Goal: Feedback & Contribution: Submit feedback/report problem

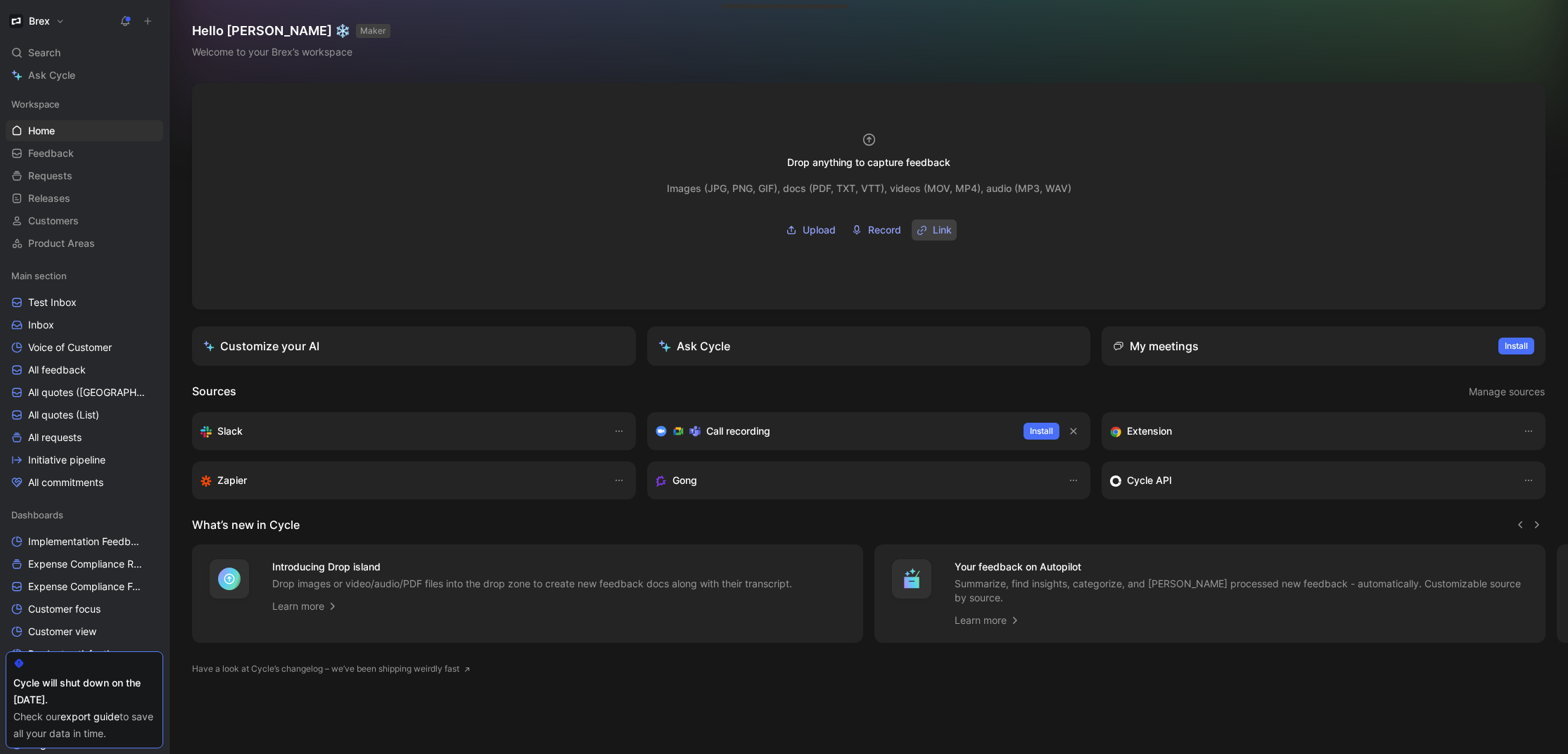
click at [926, 229] on icon "button" at bounding box center [923, 227] width 5 height 5
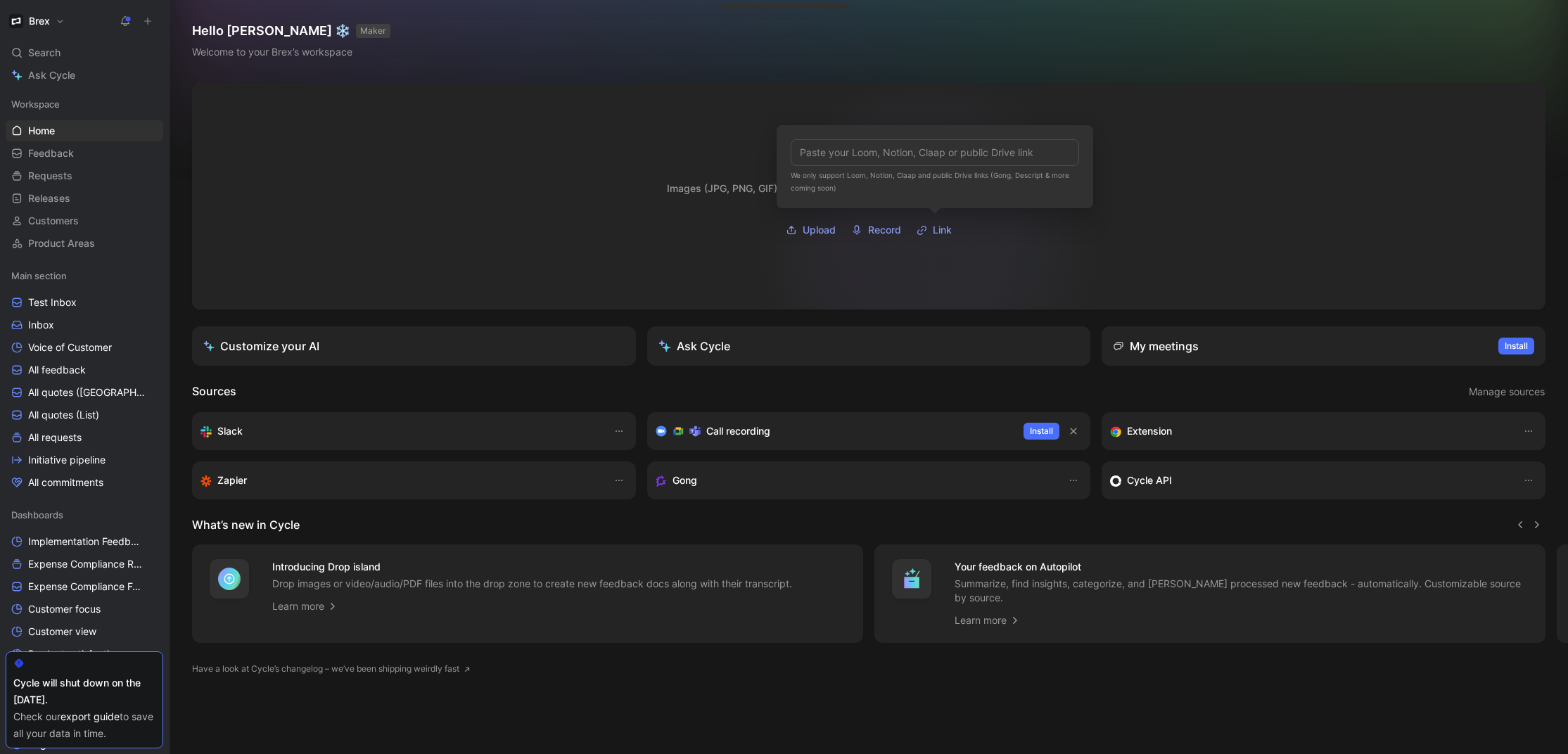
type input "[URL][DOMAIN_NAME]"
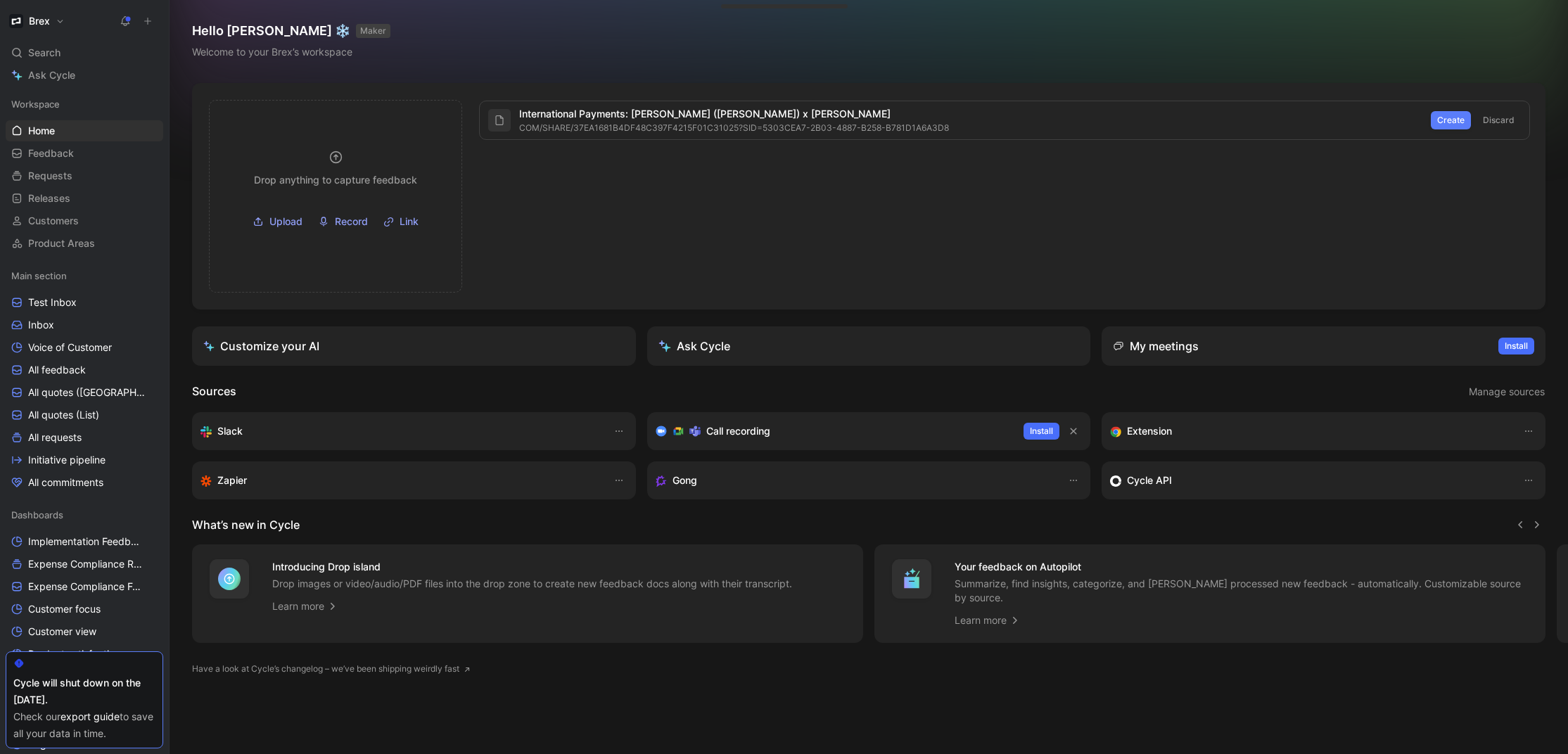
click at [1450, 127] on button "Create" at bounding box center [1451, 120] width 40 height 19
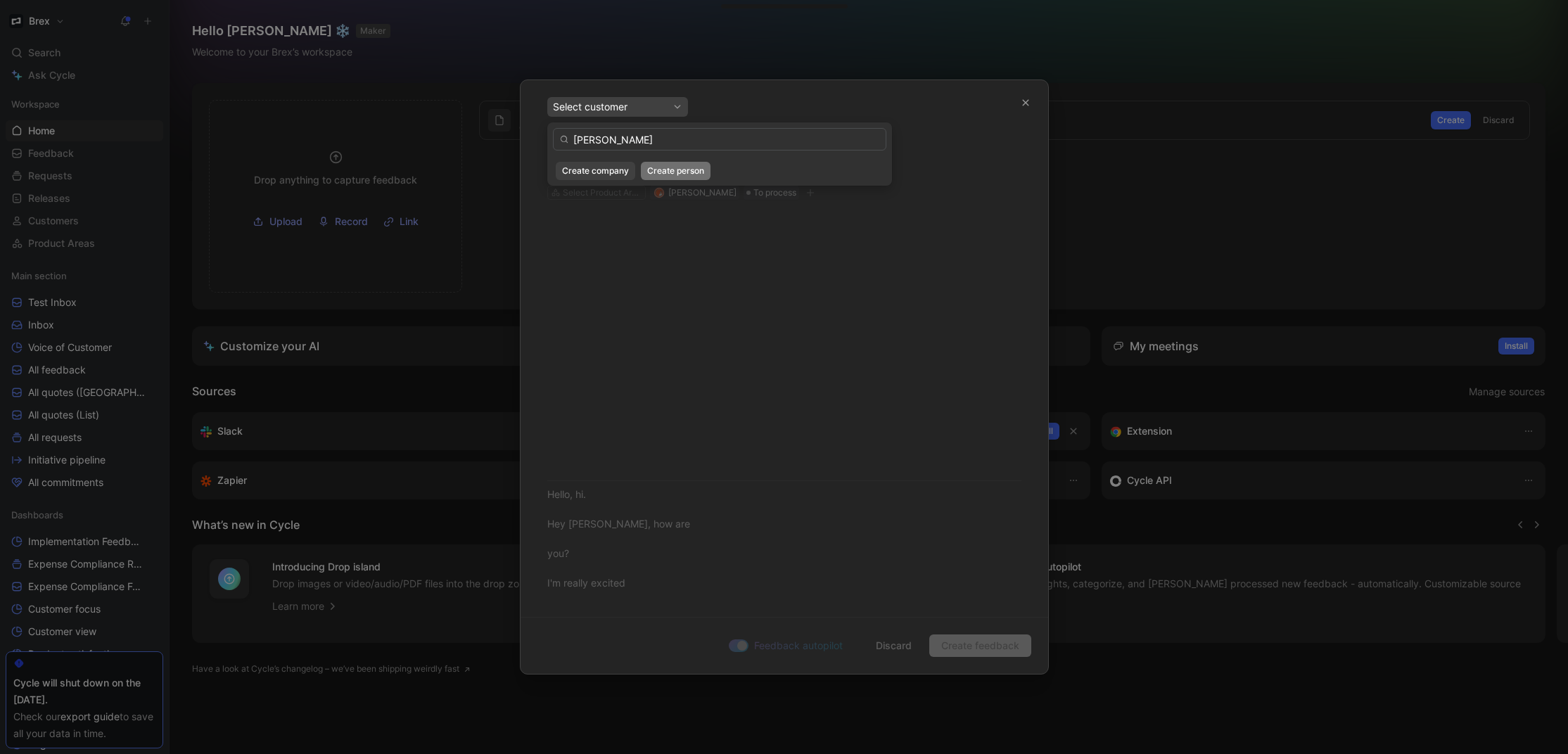
type input "[PERSON_NAME]"
click at [685, 175] on span "Create person" at bounding box center [675, 171] width 57 height 14
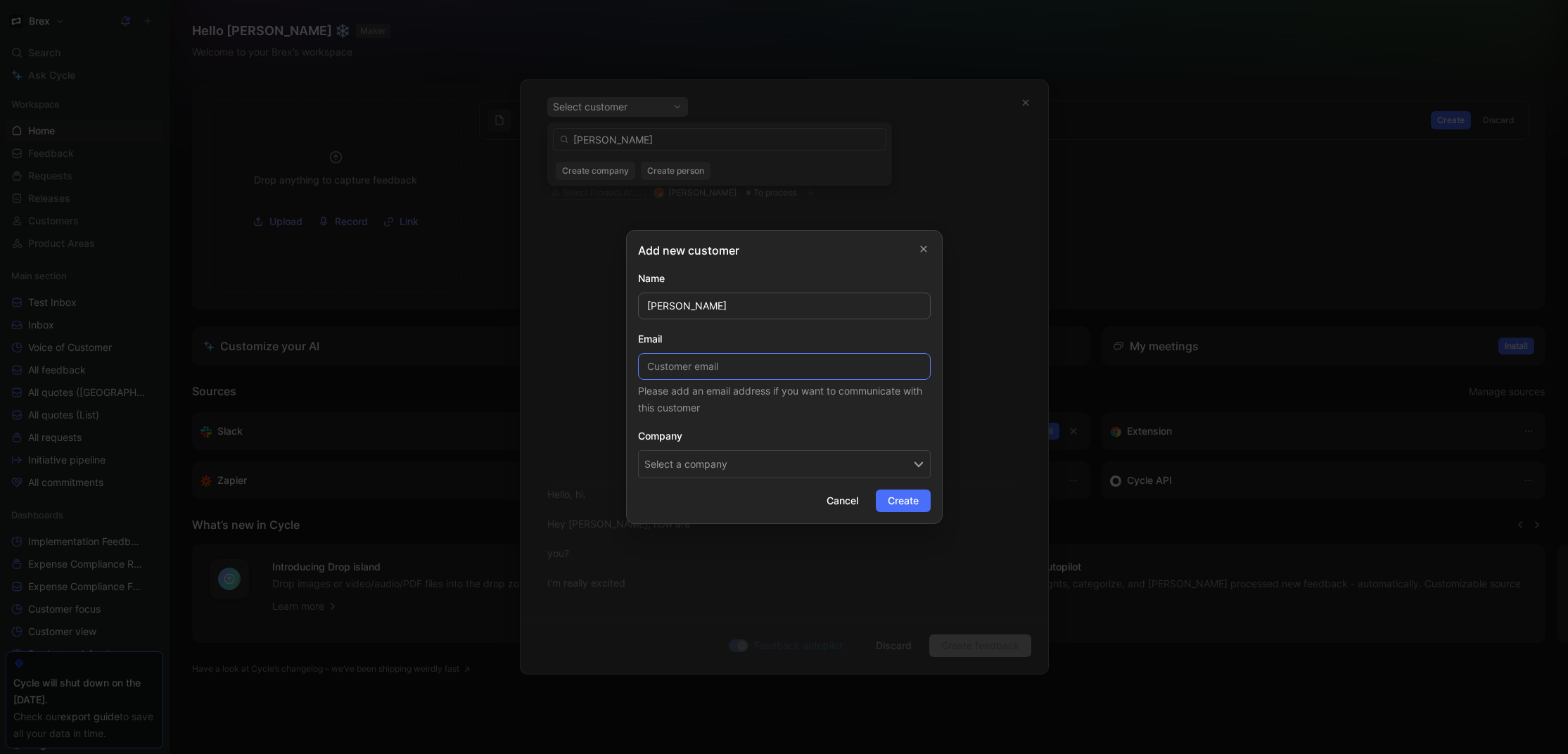
click at [734, 372] on input at bounding box center [784, 366] width 292 height 26
paste input "[EMAIL_ADDRESS][DOMAIN_NAME]"
type input "[EMAIL_ADDRESS][DOMAIN_NAME]"
click at [751, 467] on button "Select a company" at bounding box center [784, 464] width 292 height 28
type input "g"
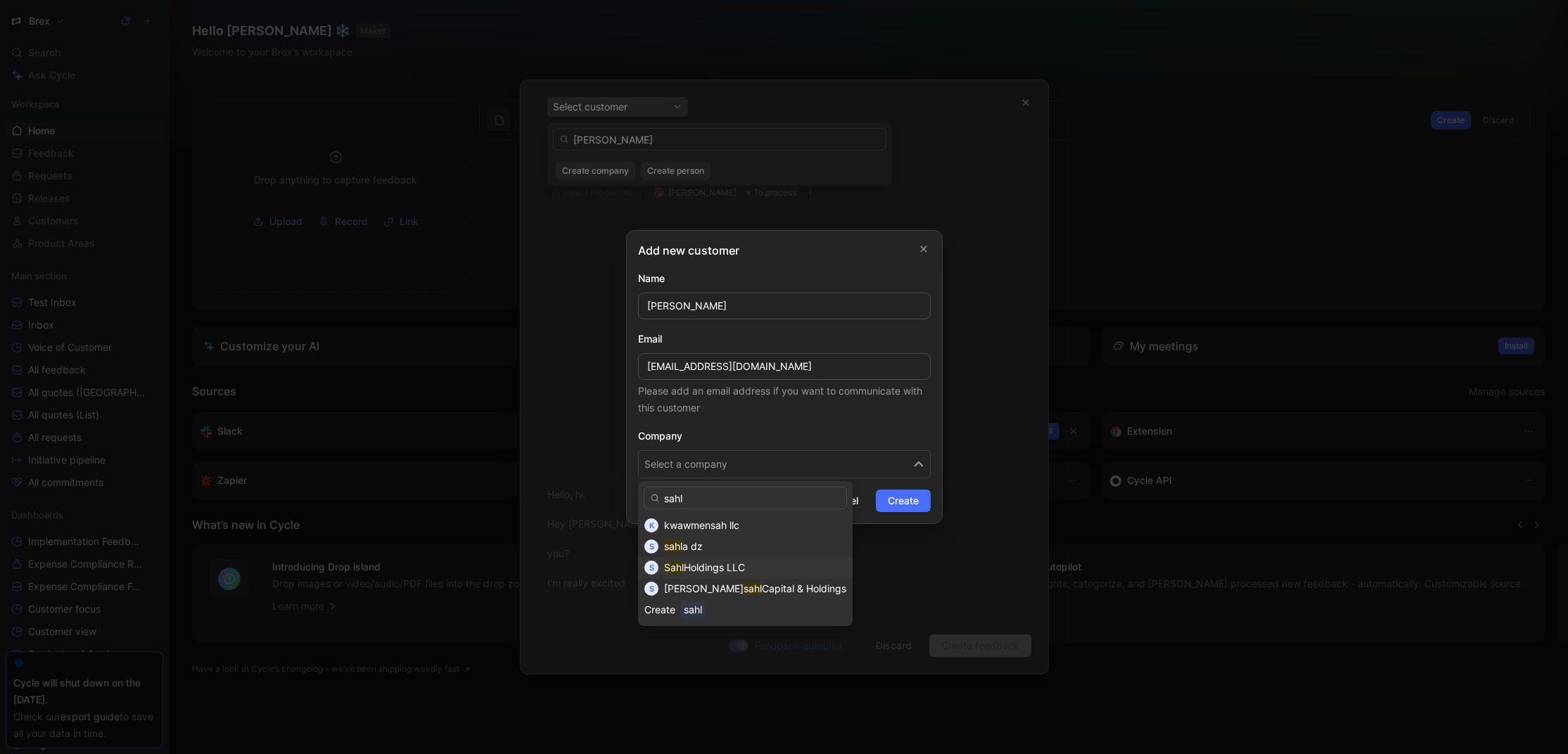
type input "sahl"
click at [771, 571] on div "Sahl Holdings LLC" at bounding box center [755, 567] width 182 height 17
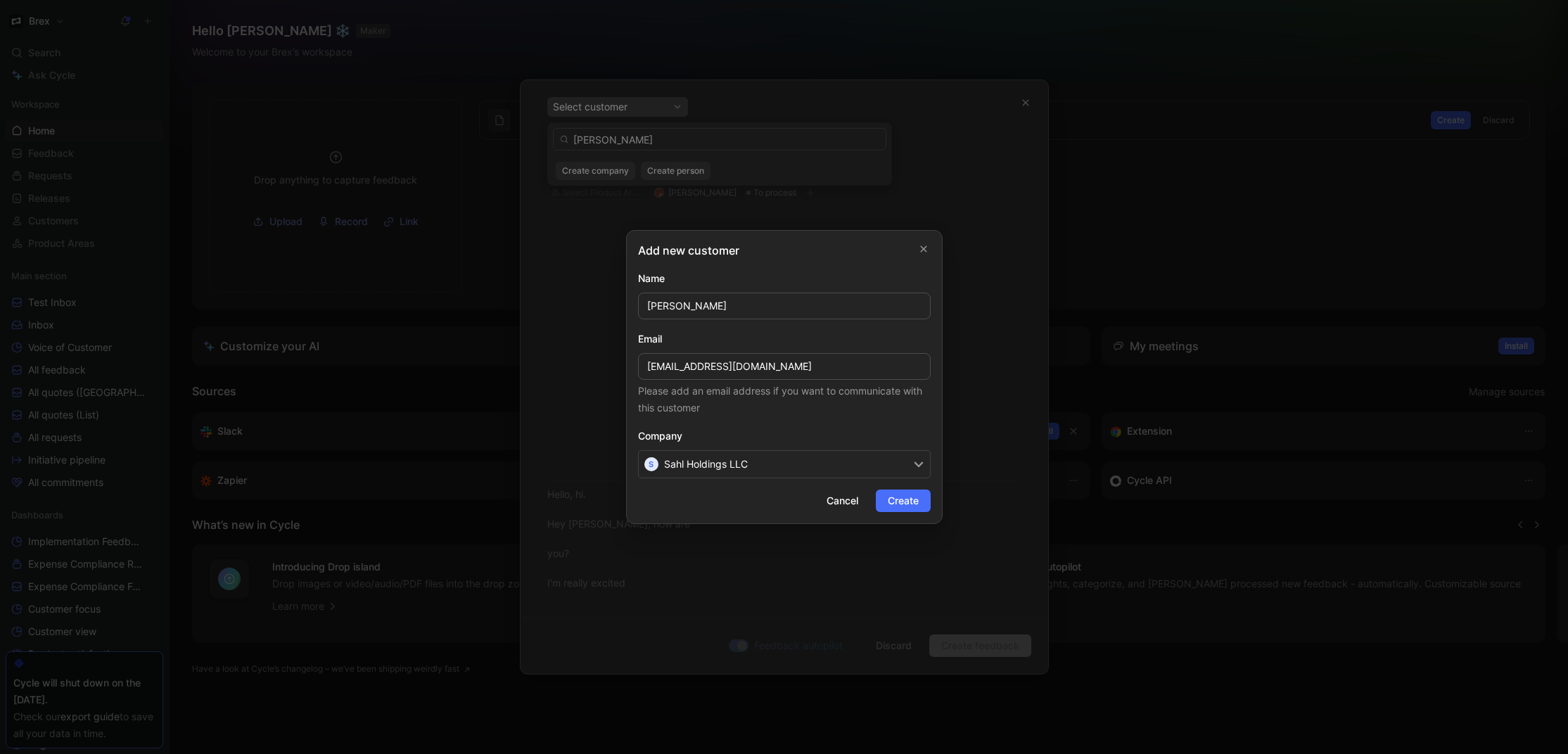
click at [902, 499] on span "Create" at bounding box center [903, 501] width 31 height 17
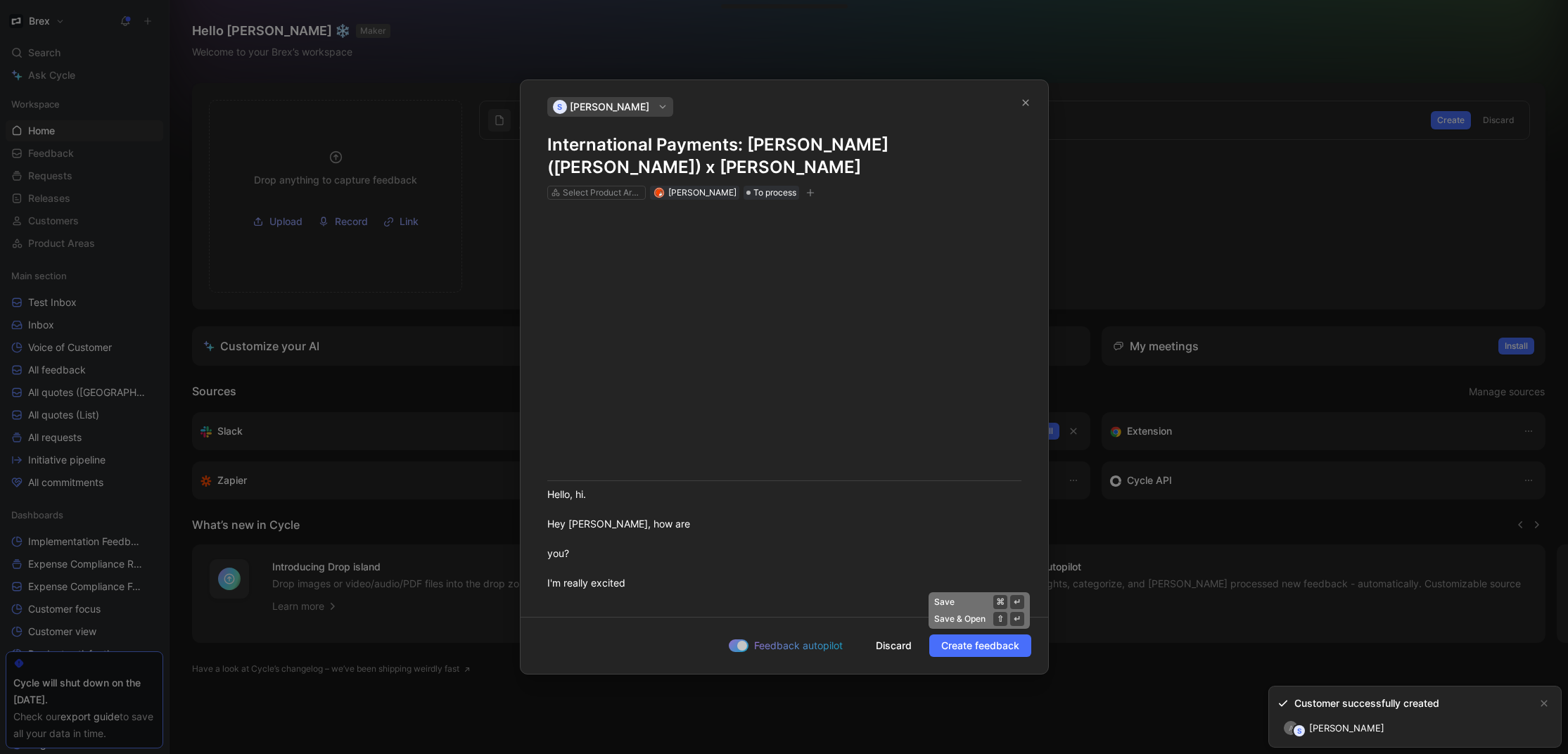
click at [983, 648] on span "Create feedback" at bounding box center [980, 645] width 78 height 17
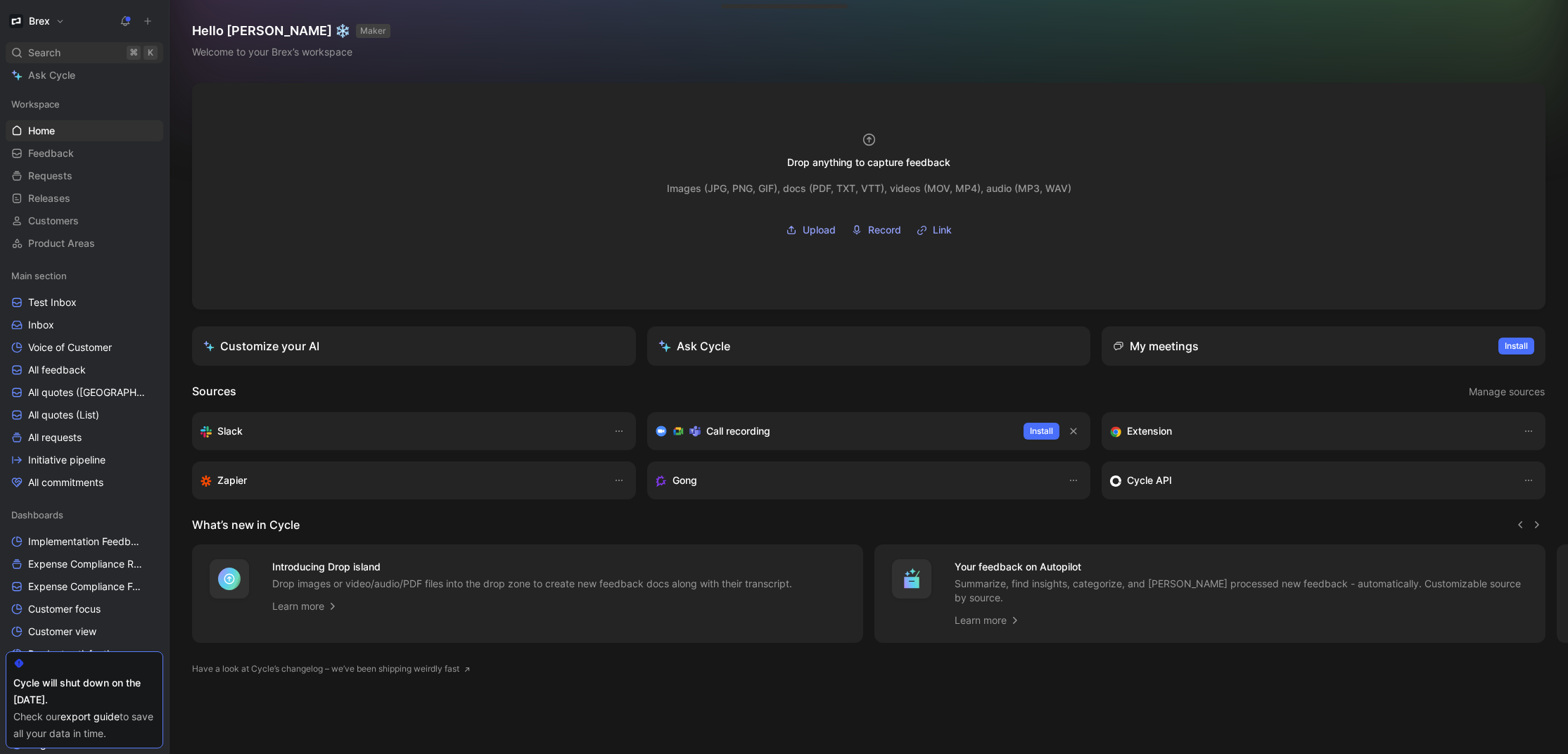
click at [43, 52] on span "Search" at bounding box center [44, 53] width 33 height 17
click at [96, 59] on div "Search ⌘ K" at bounding box center [84, 52] width 158 height 21
click at [85, 60] on div "Search ⌘ K" at bounding box center [84, 52] width 158 height 21
click at [86, 60] on div "Search ⌘ K" at bounding box center [84, 52] width 158 height 21
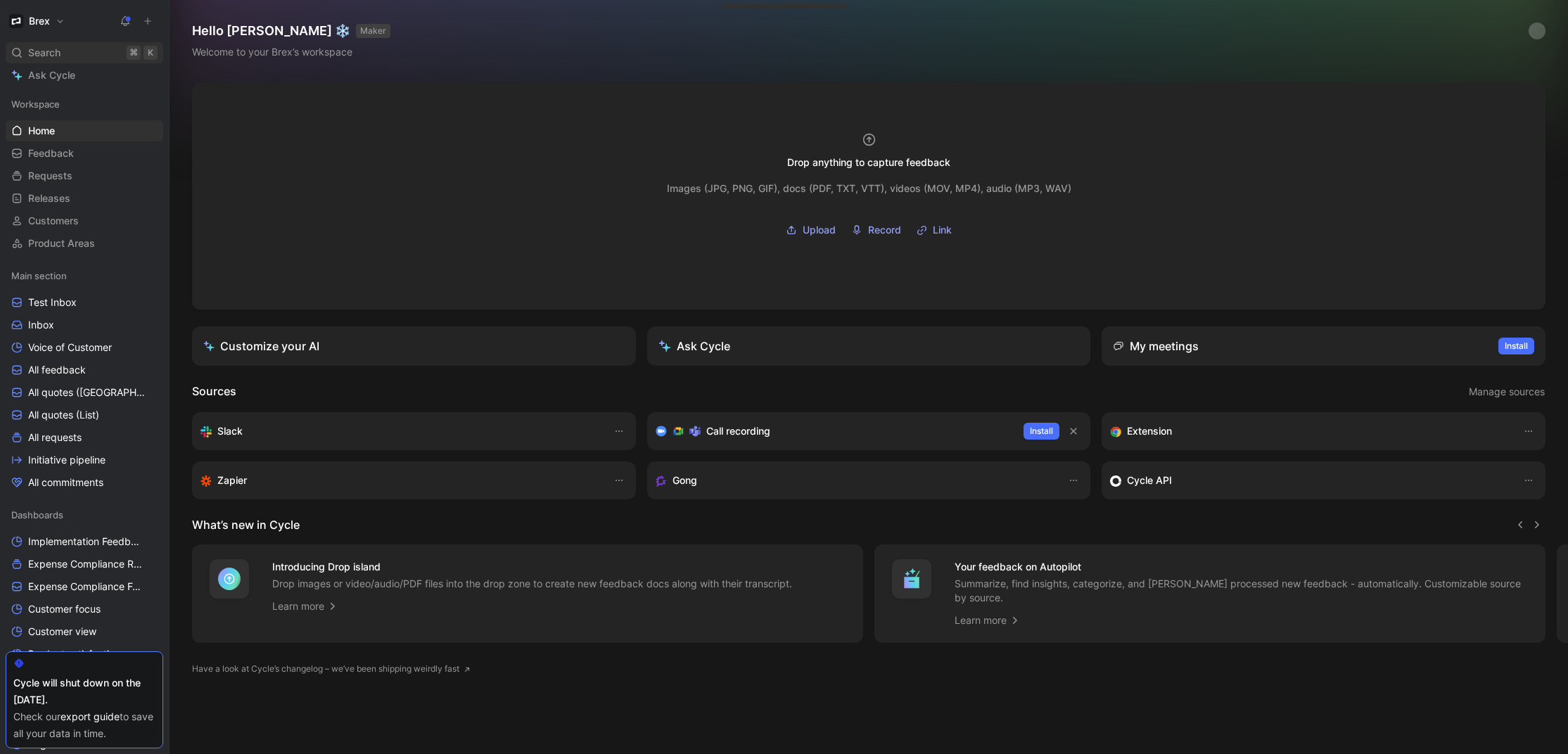
click at [73, 43] on div "Search ⌘ K" at bounding box center [84, 52] width 158 height 21
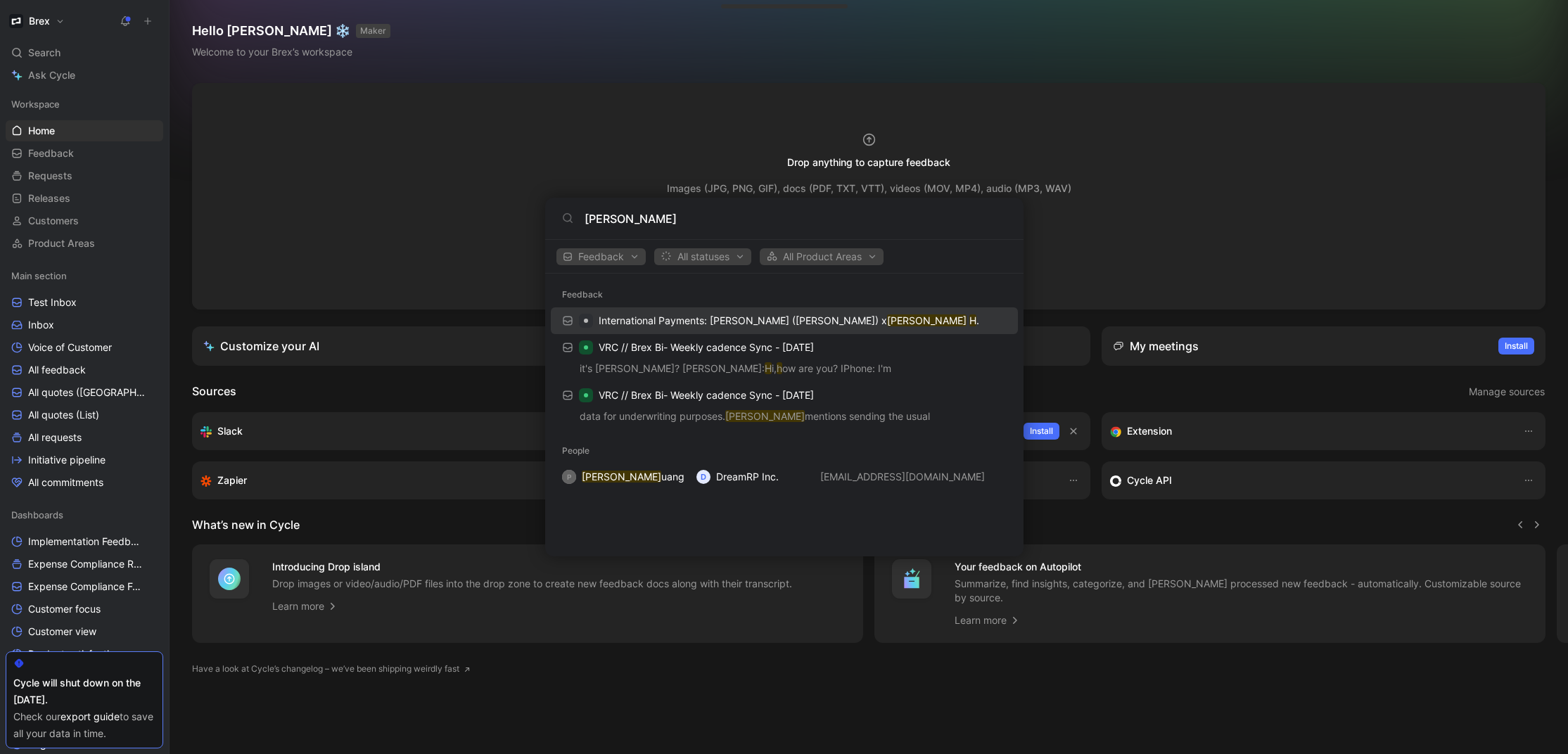
type input "phillip h"
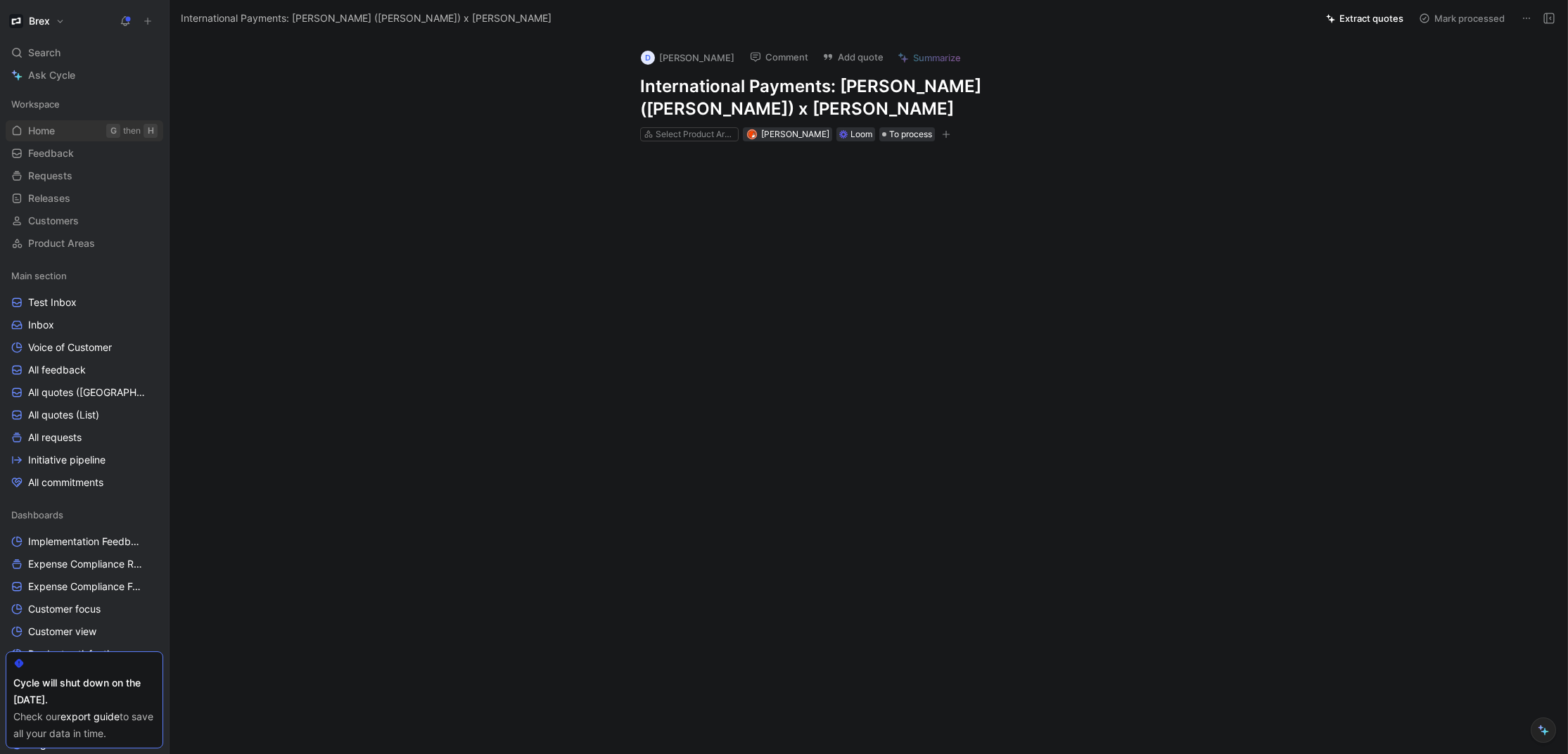
click at [51, 122] on link "Home G then H" at bounding box center [84, 131] width 158 height 21
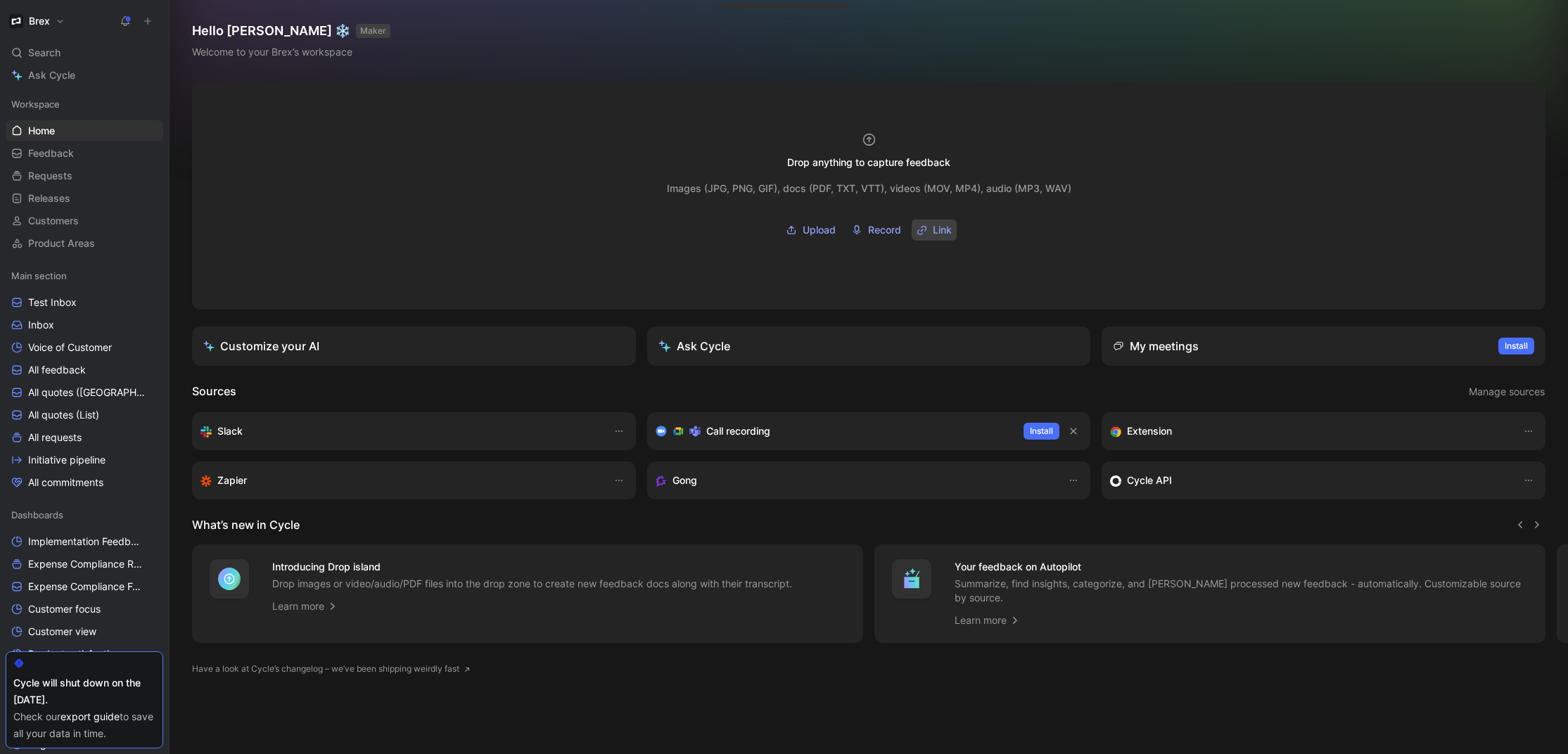
click at [916, 225] on icon "button" at bounding box center [922, 230] width 11 height 11
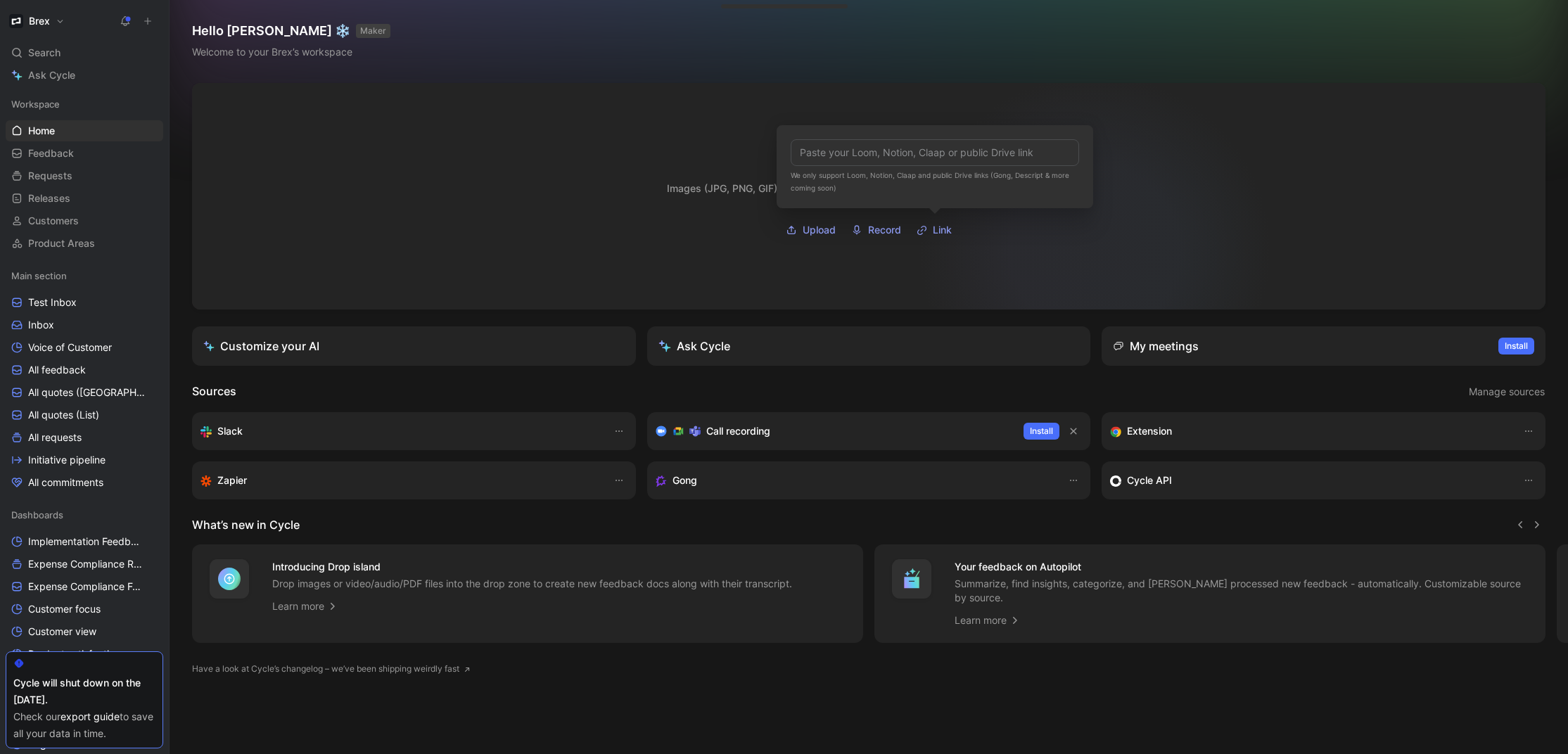
type input "https://www.loom.com/share/587a132cc1054536a8424bc4a5c4dfa3?sid=b9c09c61-0143-4…"
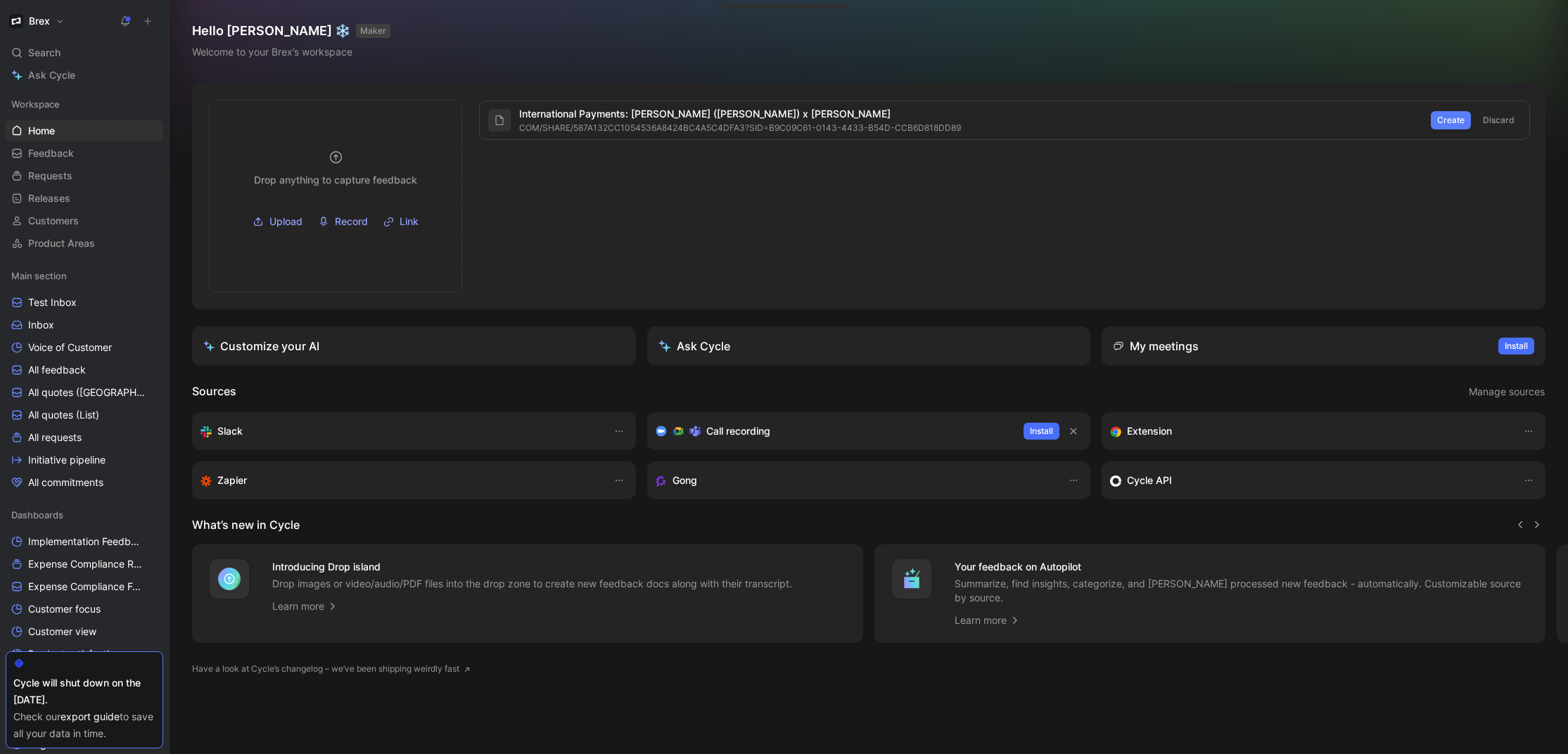
click at [1438, 117] on span "Create" at bounding box center [1451, 120] width 27 height 14
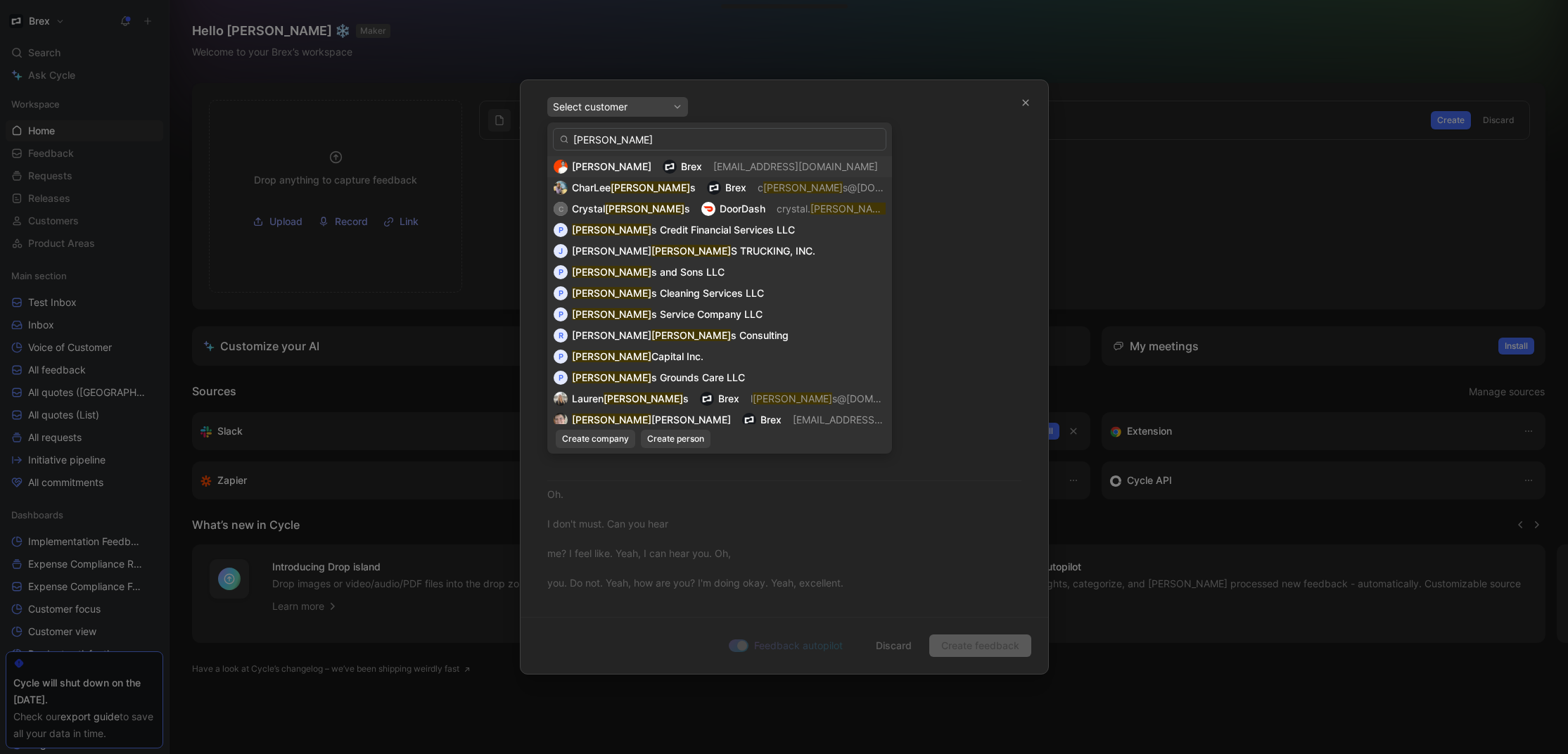
type input "phillip h"
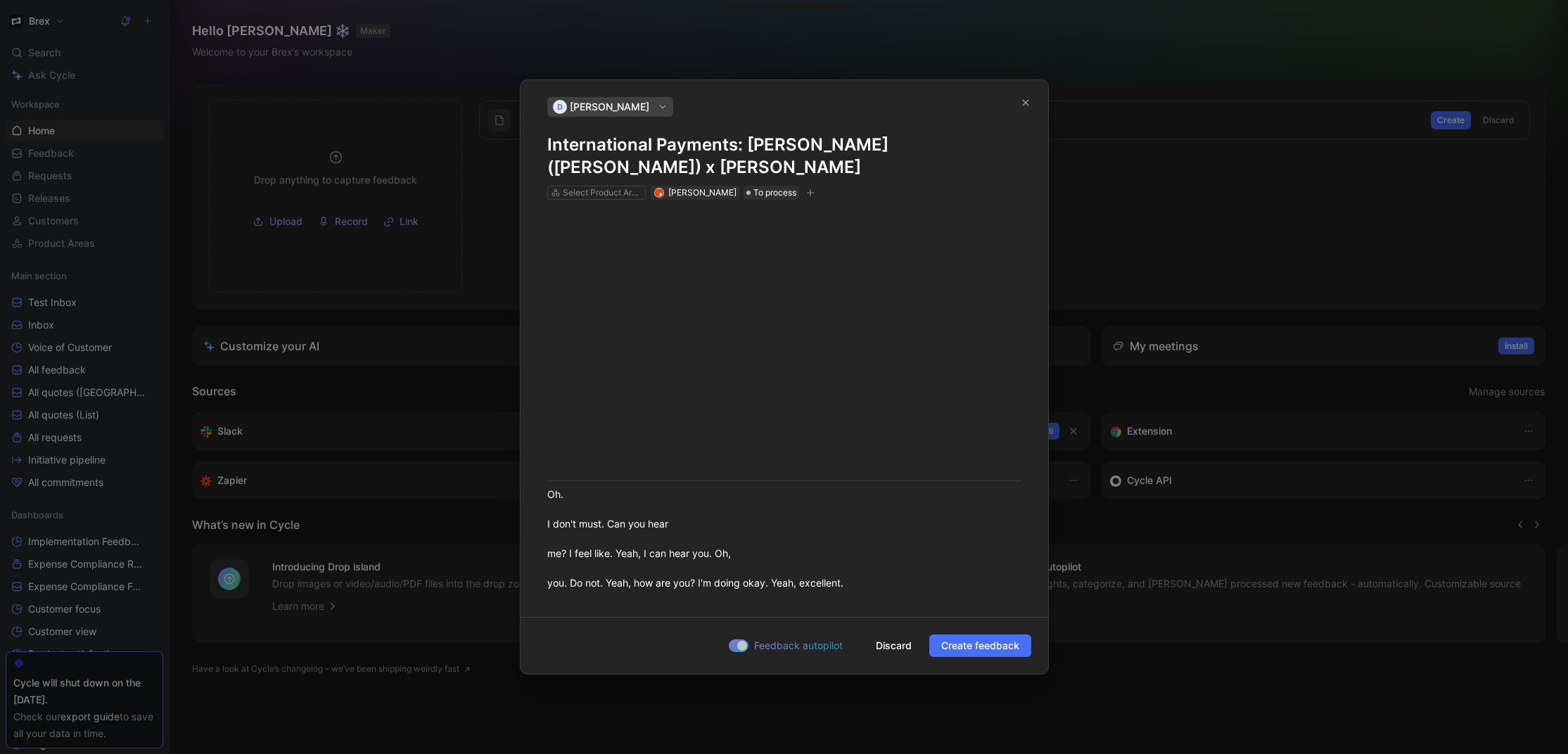
click at [984, 637] on button "Create feedback" at bounding box center [980, 645] width 102 height 23
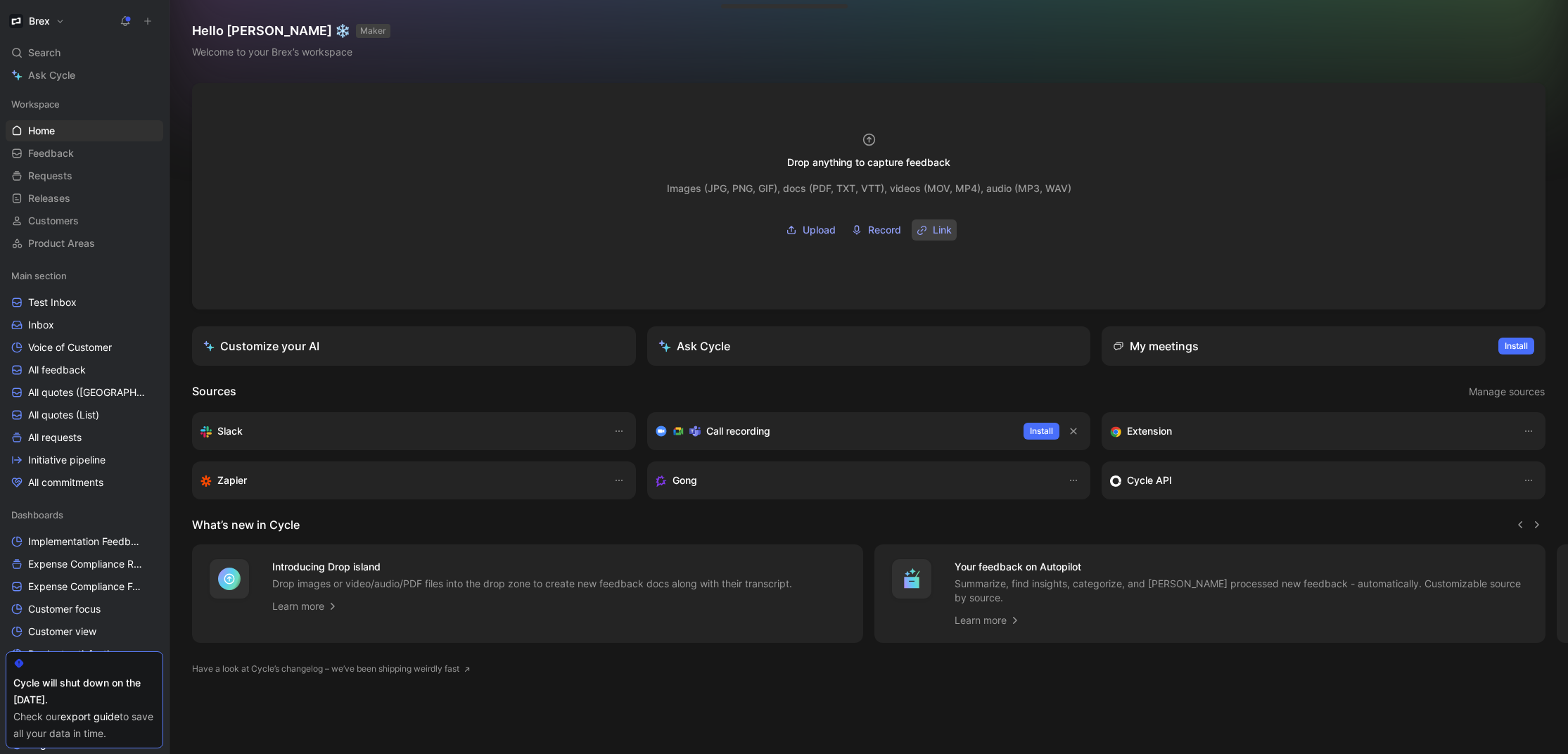
click at [916, 225] on icon "button" at bounding box center [922, 230] width 11 height 11
type input "https://www.loom.com/share/710d3edf211547829919625b1c2ee595?sid=d9e64ce0-c317-4…"
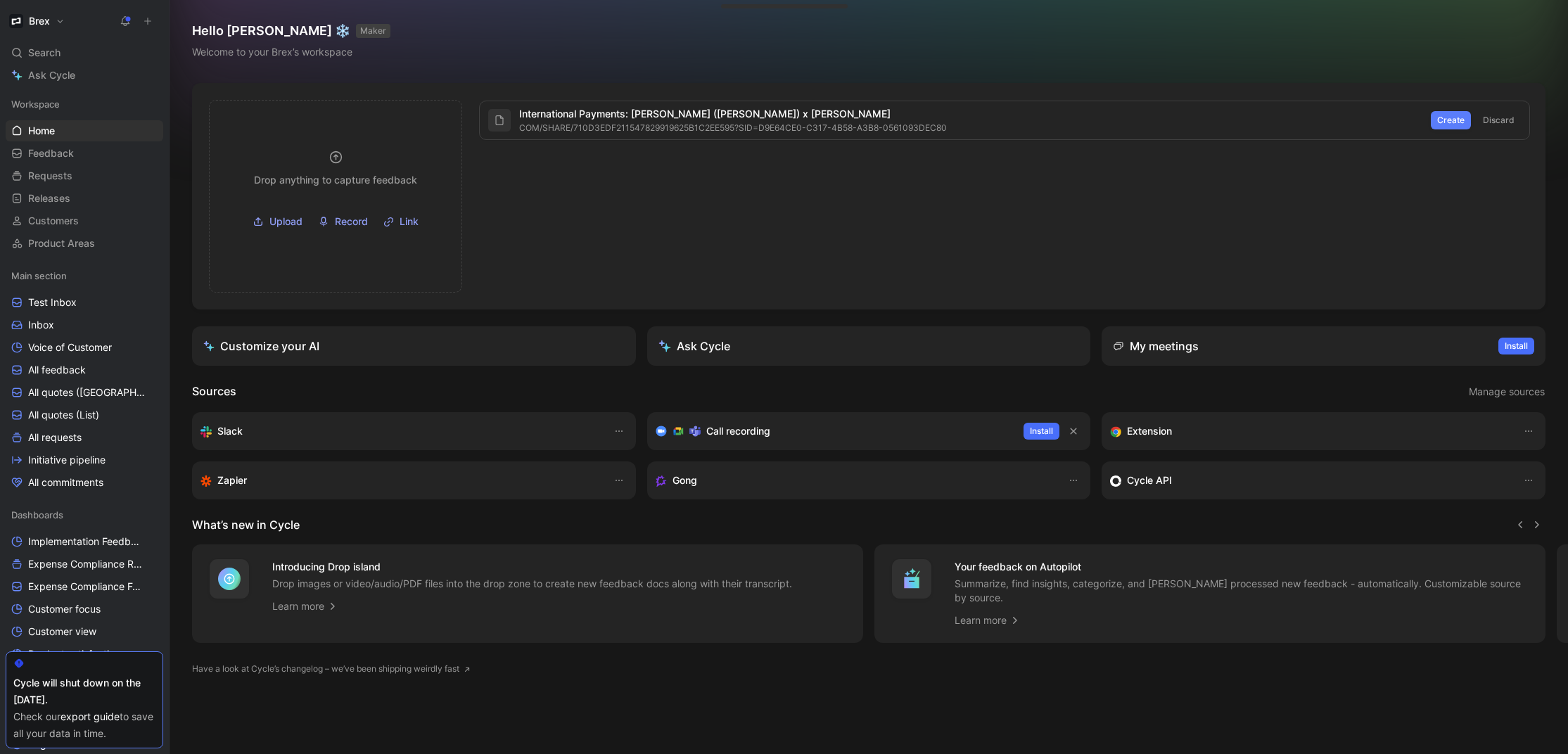
click at [1448, 122] on span "Create" at bounding box center [1451, 120] width 27 height 14
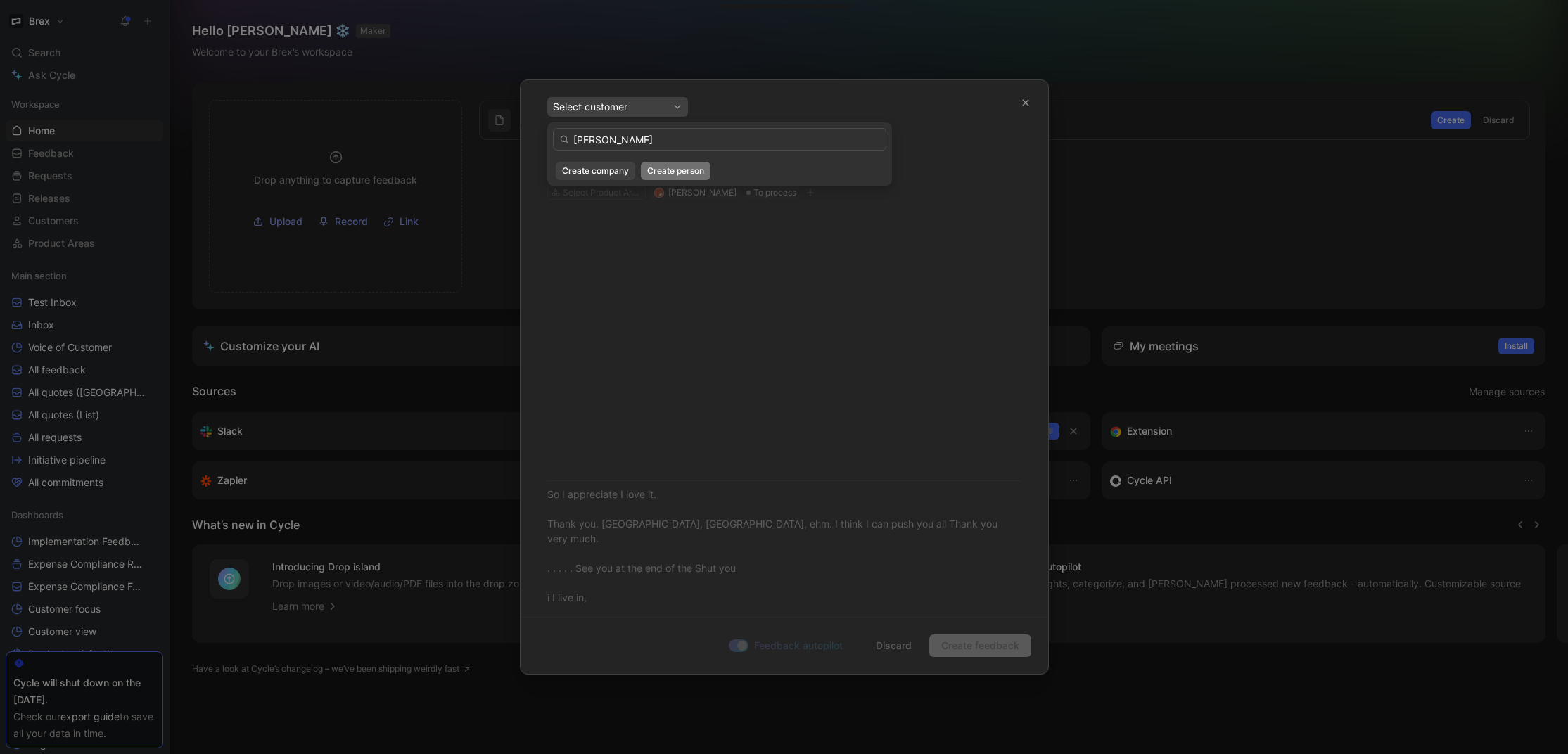
type input "Sarah L"
click at [692, 168] on span "Create person" at bounding box center [675, 171] width 57 height 14
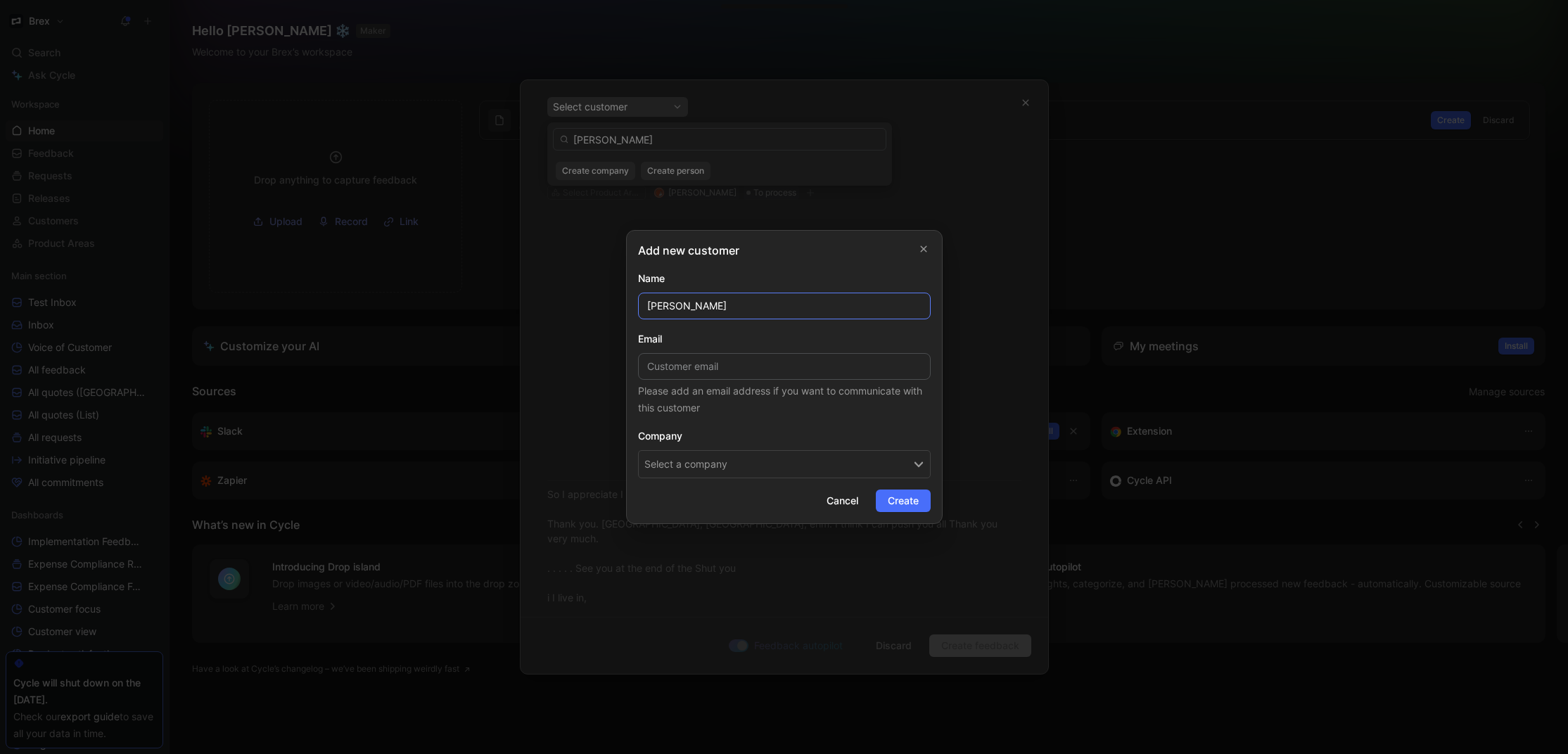
paste input "sarah@union.build"
type input "Sarah L"
click at [793, 357] on input at bounding box center [784, 366] width 292 height 26
paste input "sarah@union.build"
type input "sarah@union.build"
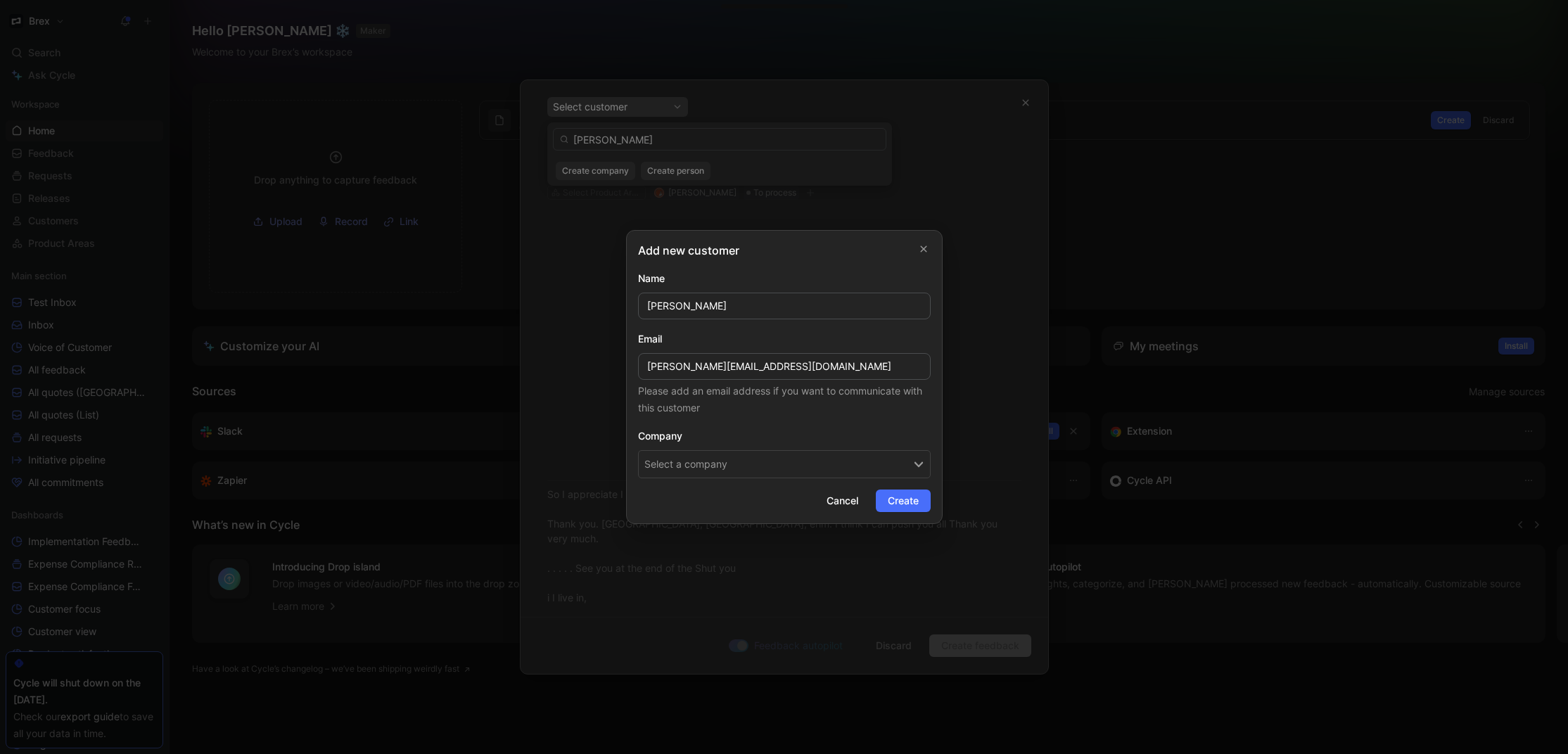
click at [830, 452] on button "Select a company" at bounding box center [784, 464] width 292 height 28
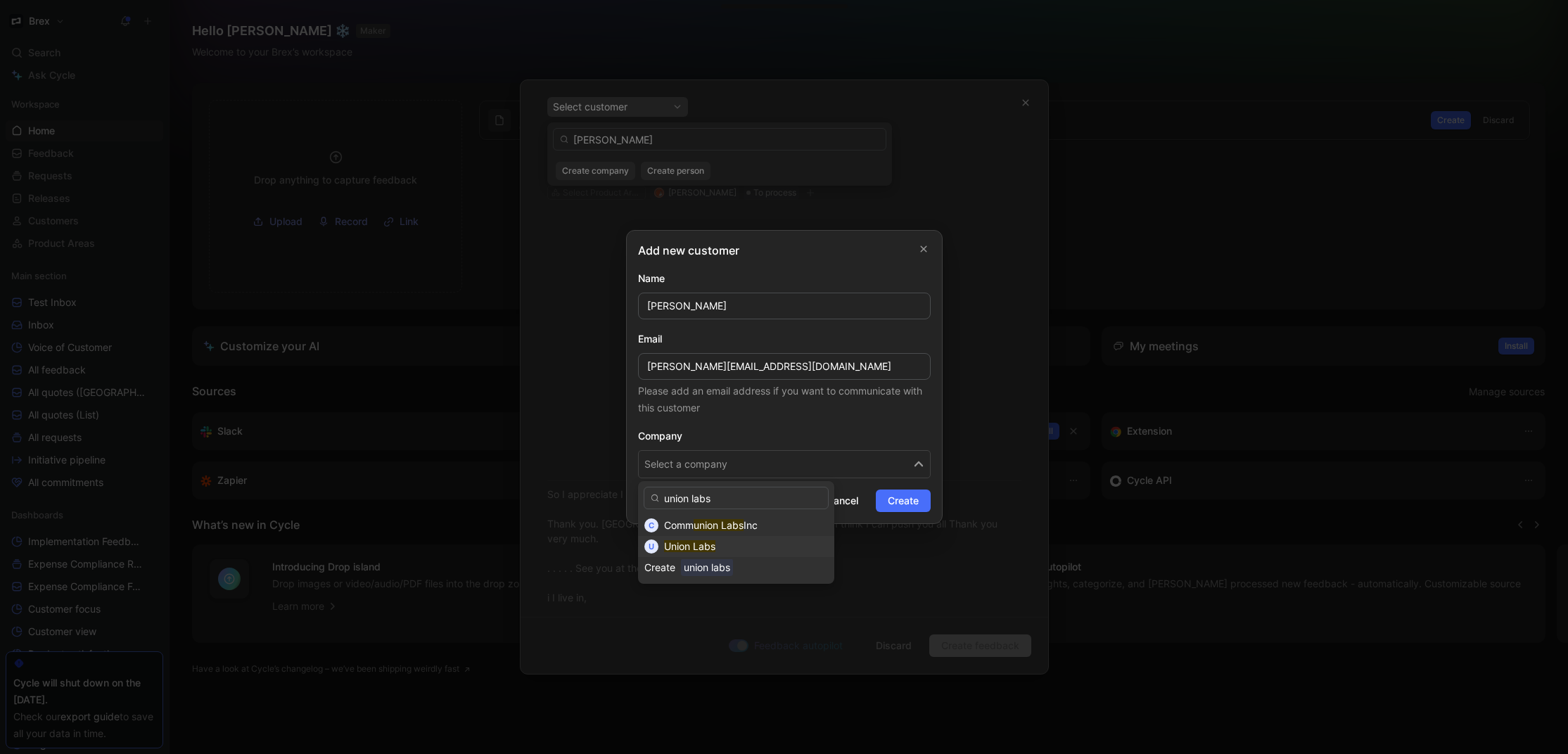
type input "union labs"
click at [727, 547] on div "Union Labs" at bounding box center [746, 546] width 164 height 17
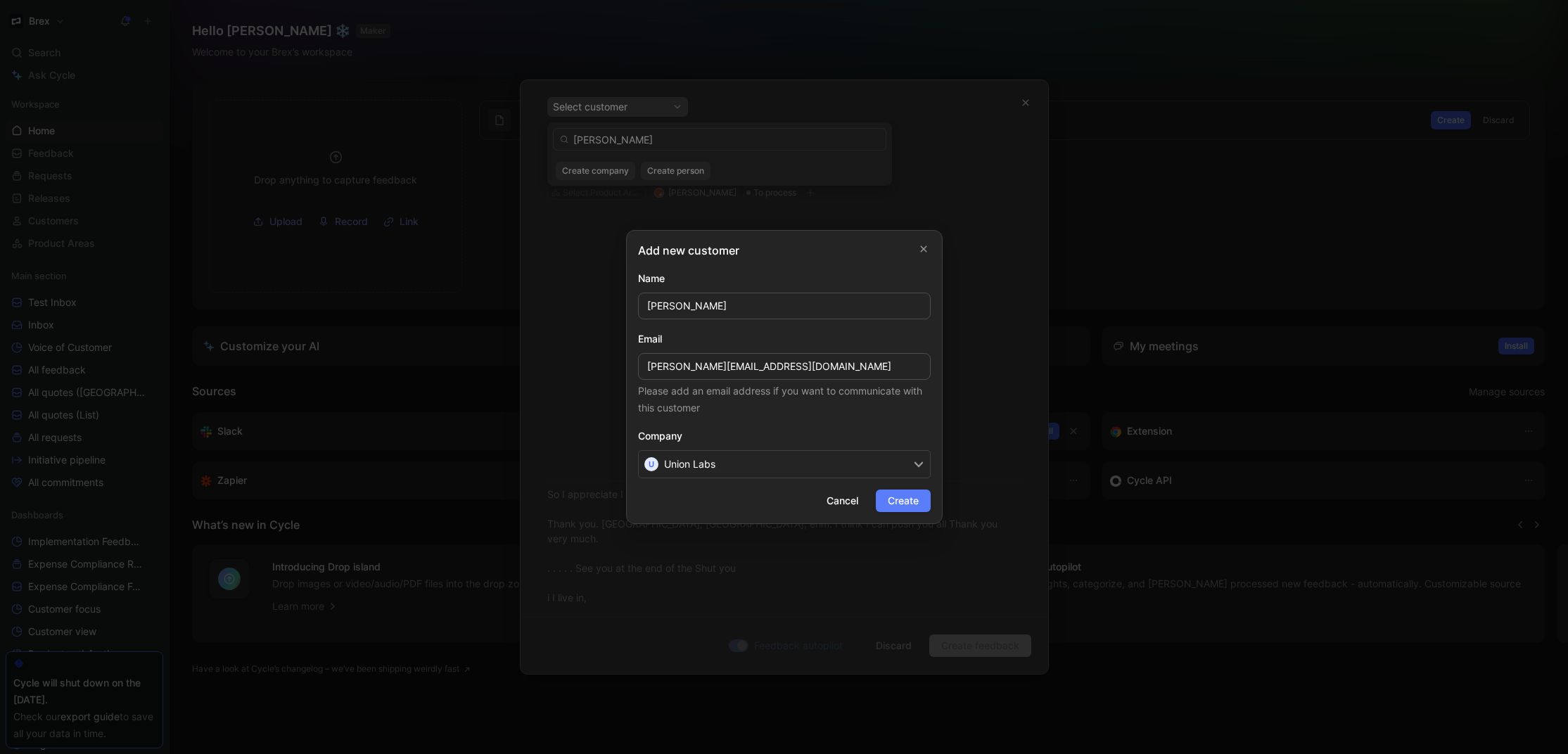
click at [905, 501] on span "Create" at bounding box center [903, 501] width 31 height 17
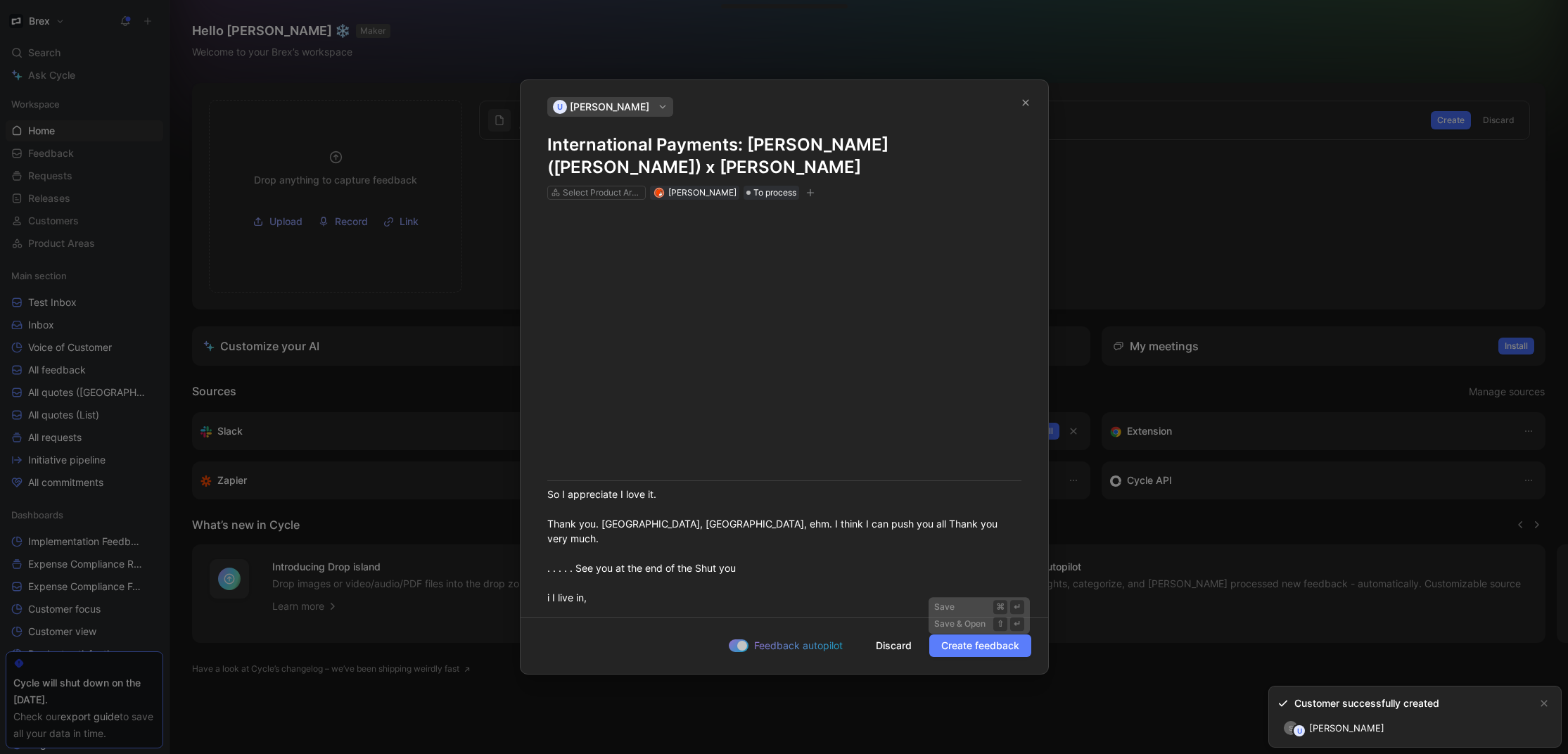
click at [982, 647] on span "Create feedback" at bounding box center [980, 645] width 78 height 17
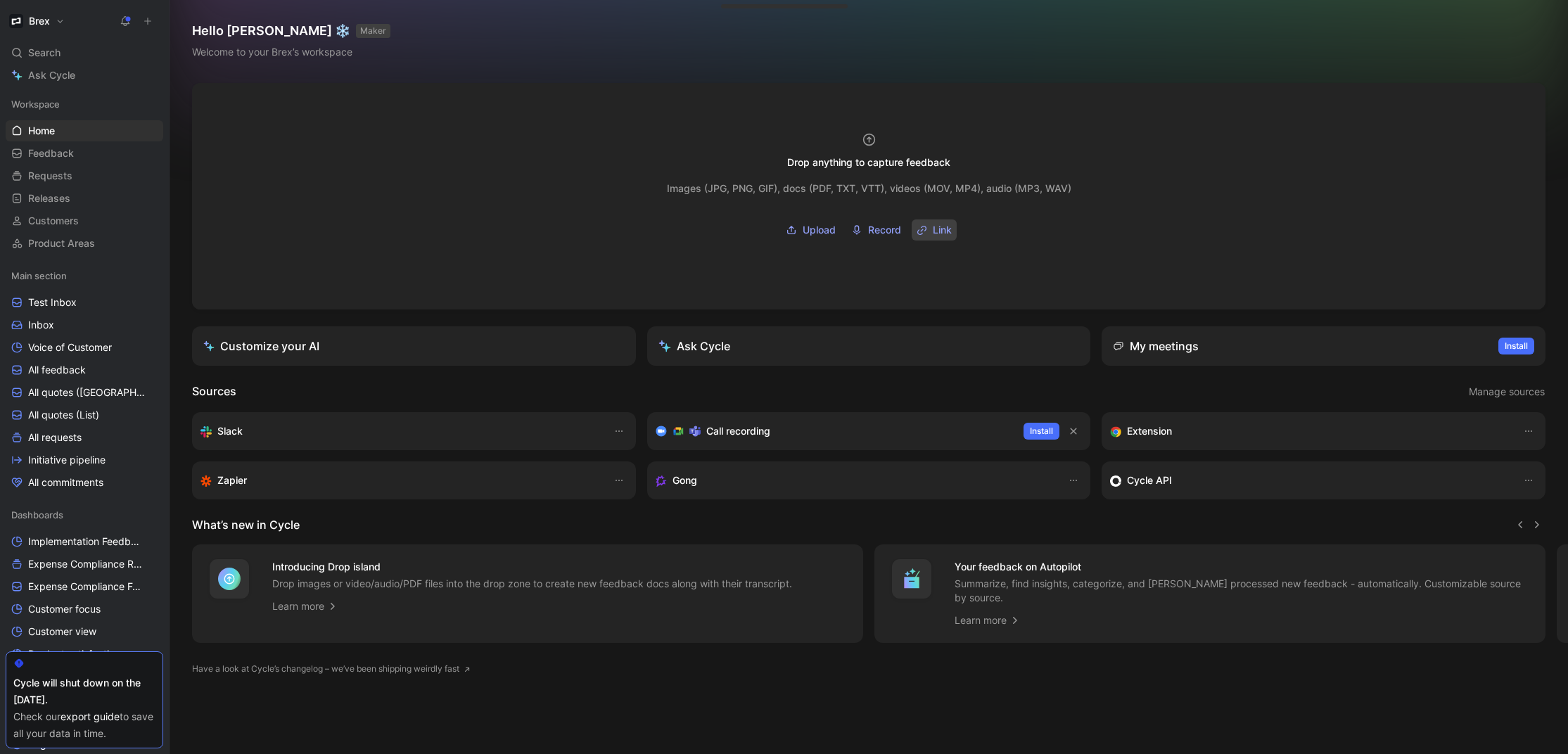
click at [936, 225] on span "Link" at bounding box center [942, 230] width 19 height 17
type input "https://www.loom.com/share/54f4537d2a744c569fb746ea09aff7dc?sid=18e52238-c9a7-4…"
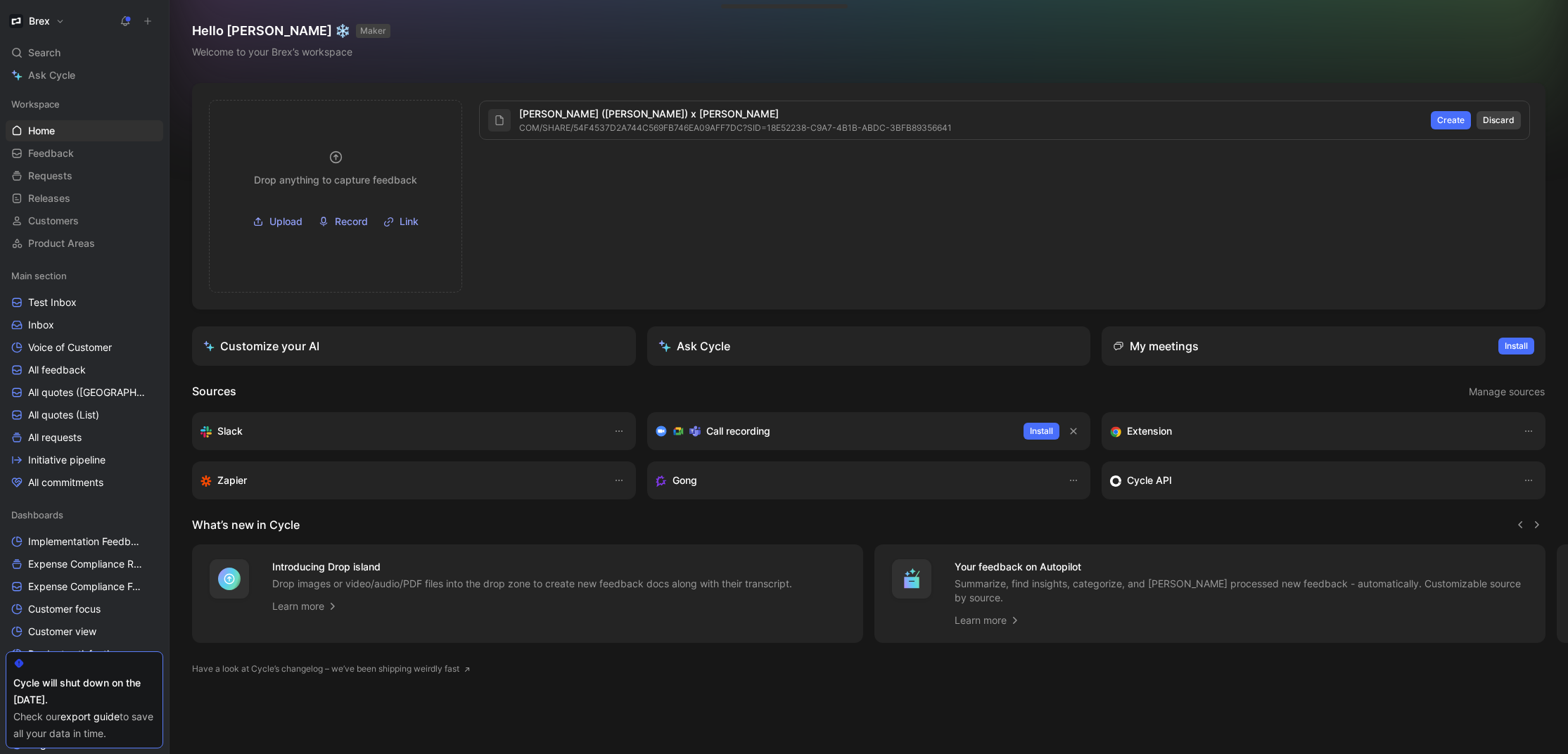
click at [1496, 117] on span "Discard" at bounding box center [1498, 120] width 32 height 14
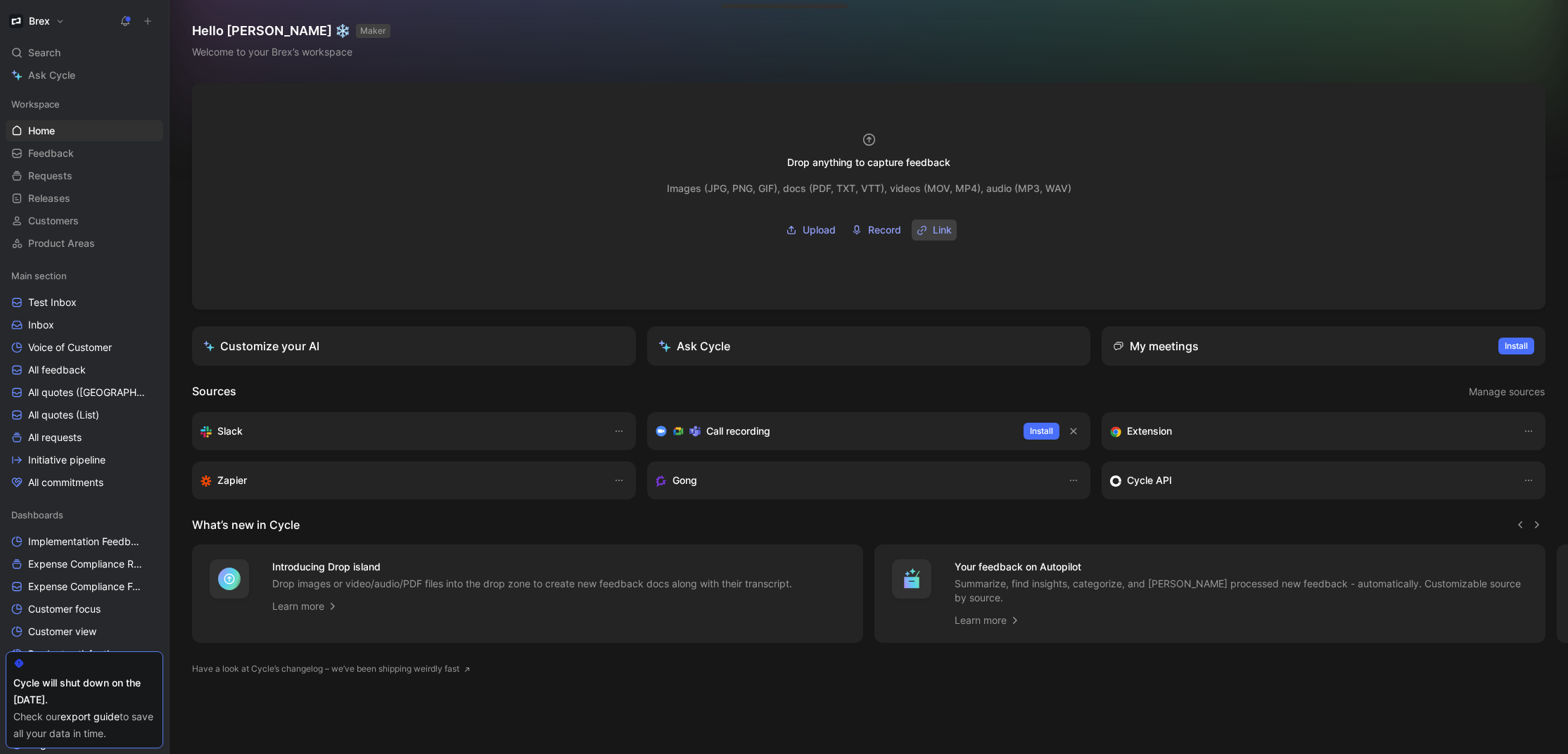
click at [930, 229] on button "Link" at bounding box center [934, 229] width 45 height 21
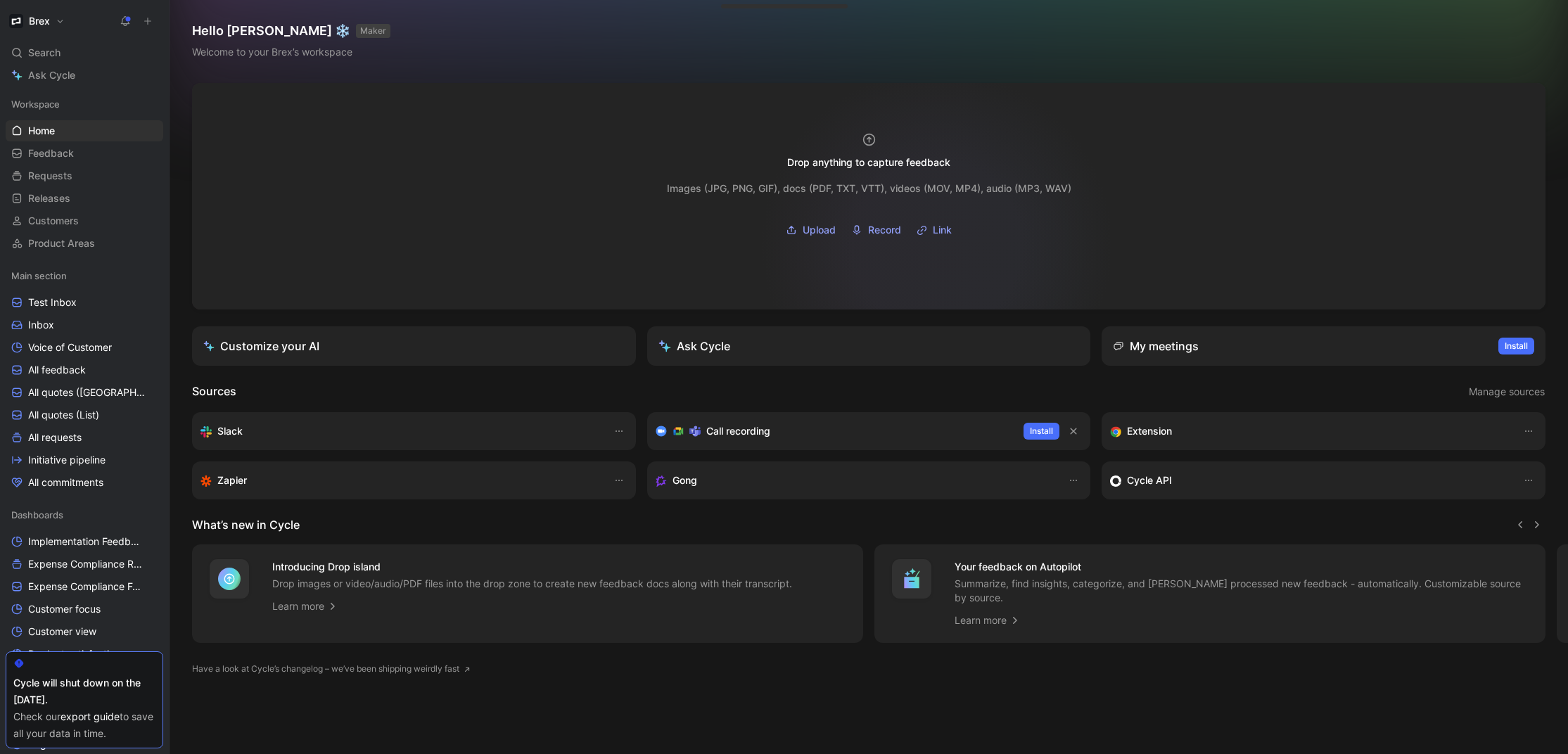
type input "https://www.loom.com/share/b00081176a0f4350923e3517622492b5?sid=ff0dd5f9-a401-4…"
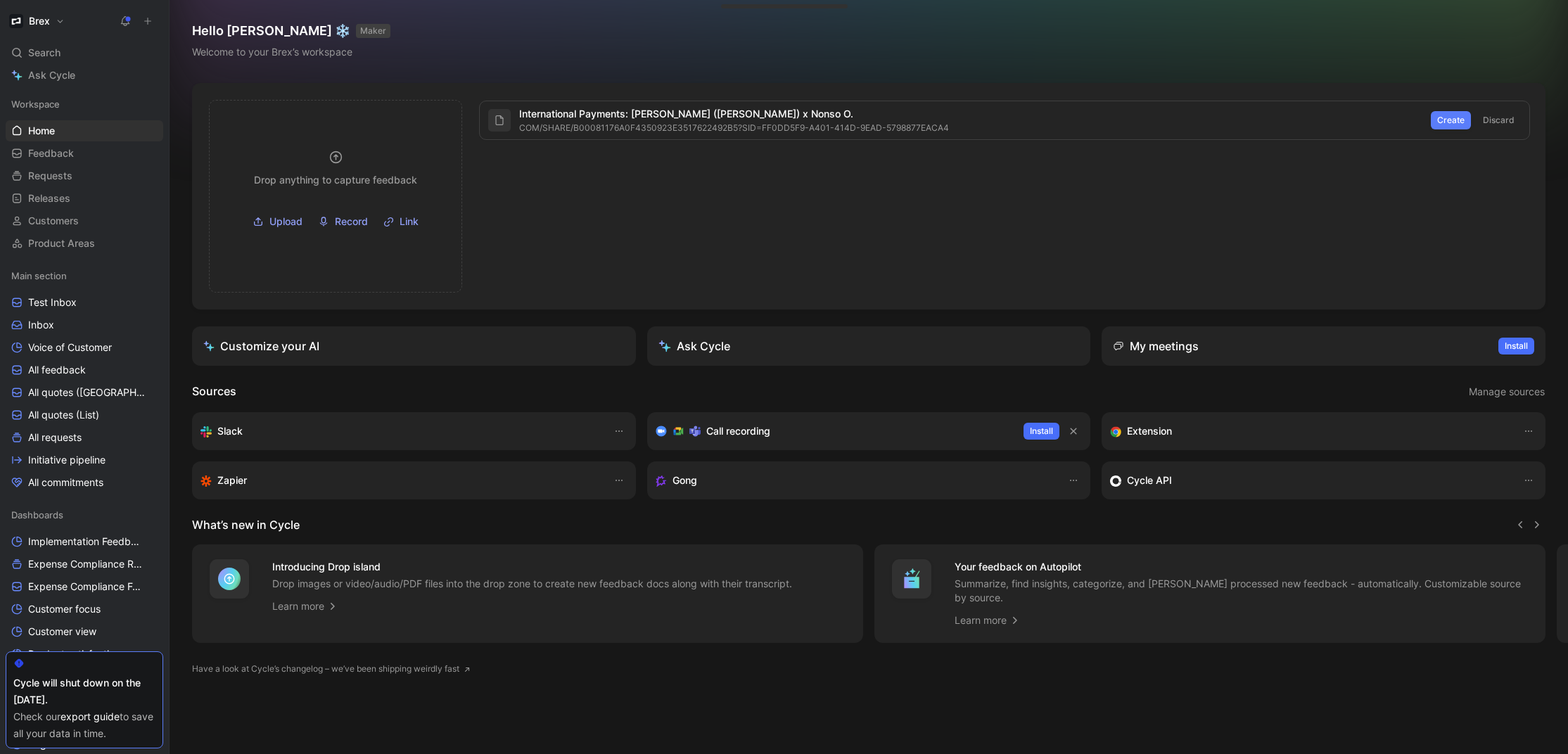
click at [1454, 124] on span "Create" at bounding box center [1451, 120] width 27 height 14
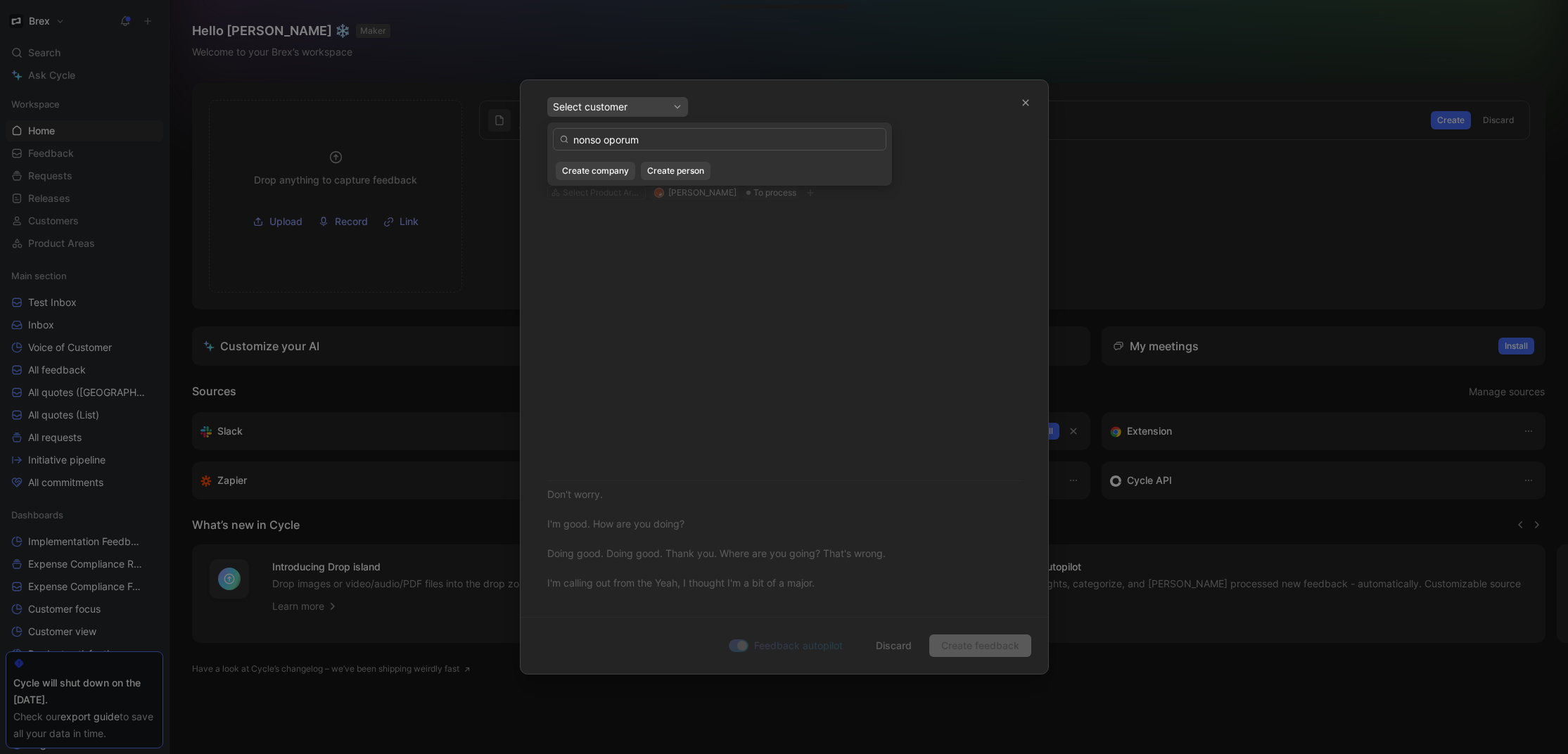
type input "nonso oporum"
click at [658, 180] on div "nonso oporum Create company Create person" at bounding box center [719, 153] width 345 height 63
click at [660, 174] on span "Create person" at bounding box center [675, 171] width 57 height 14
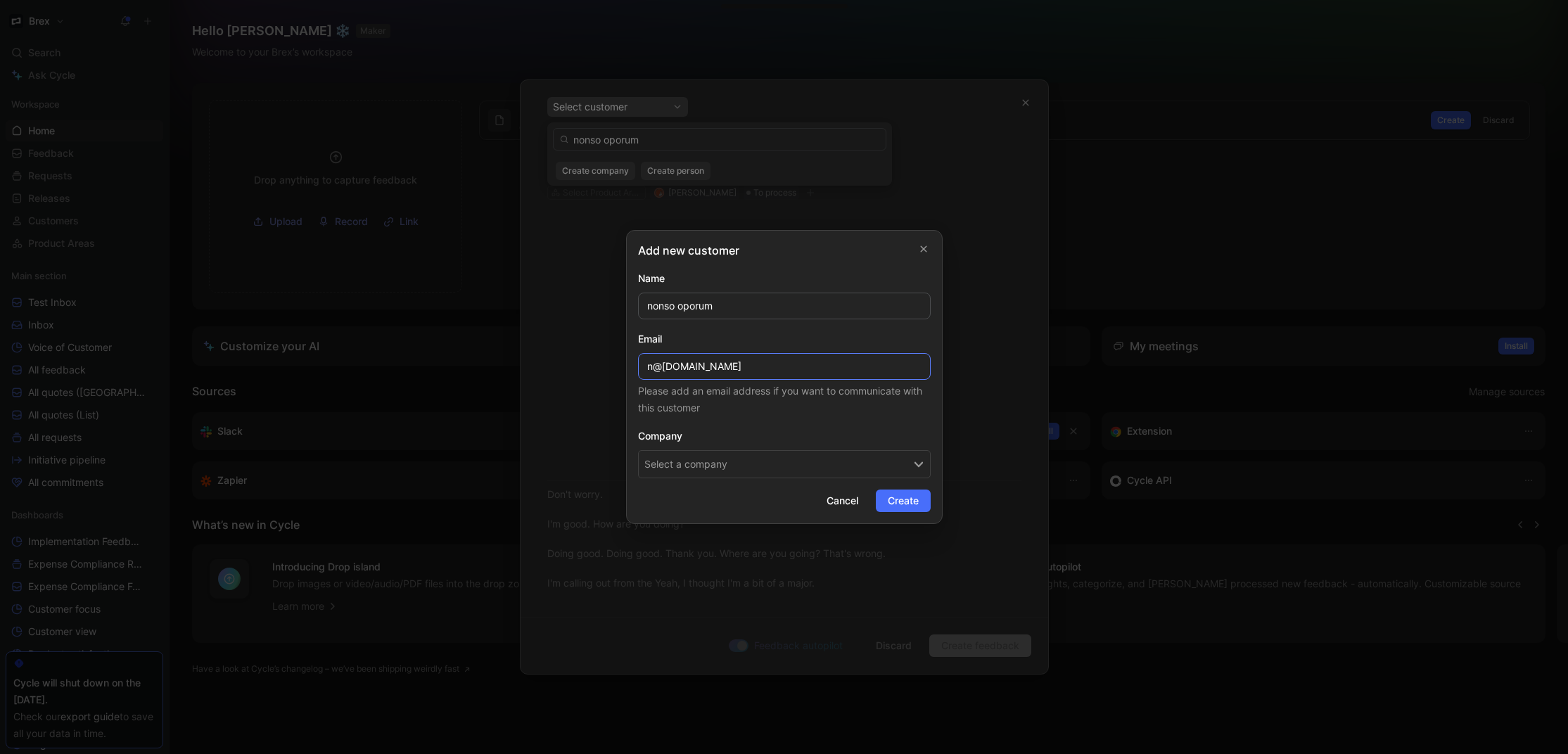
type input "n@sosocare.com"
click at [748, 466] on button "Select a company" at bounding box center [784, 464] width 292 height 28
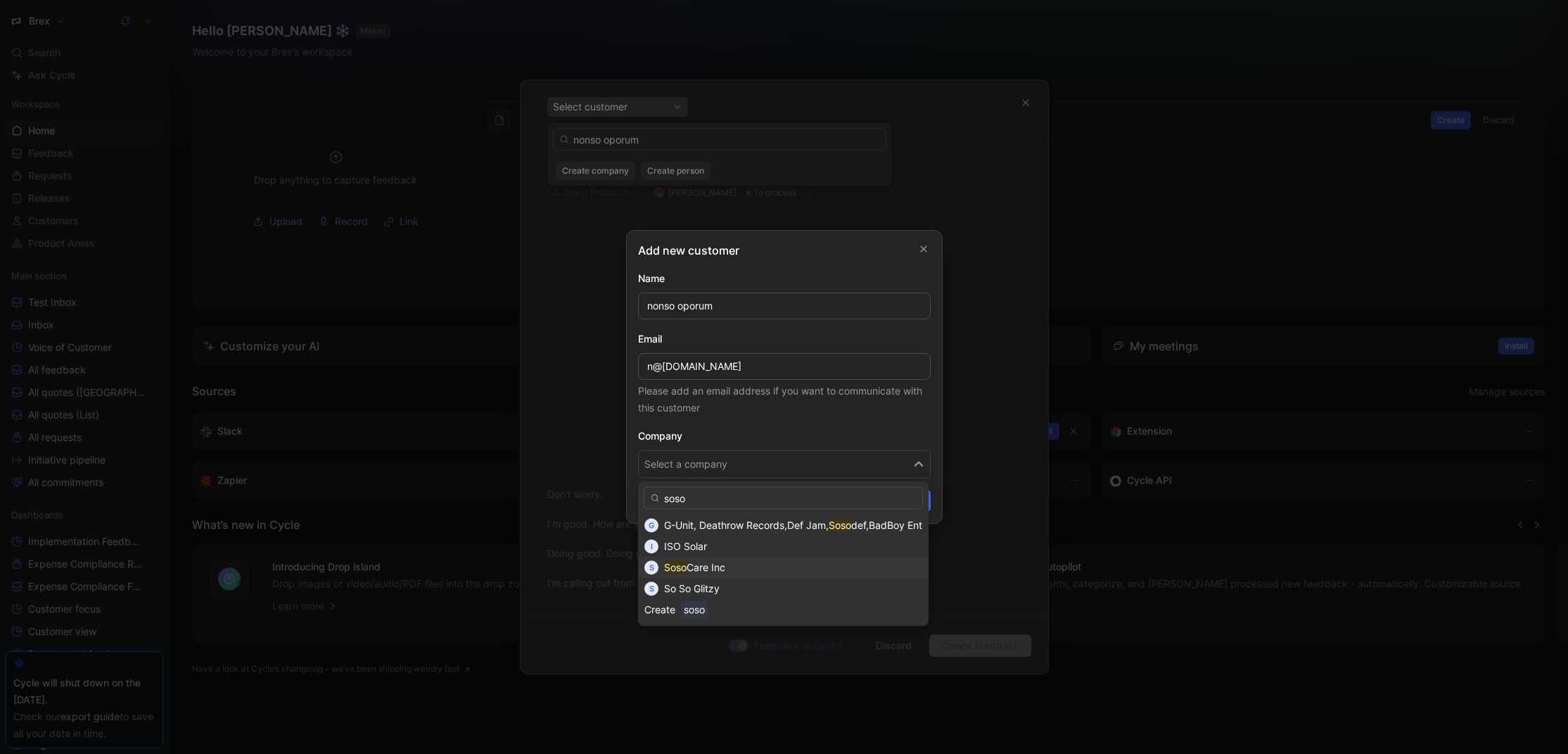
type input "soso"
click at [779, 561] on div "Soso Care Inc" at bounding box center [793, 567] width 258 height 17
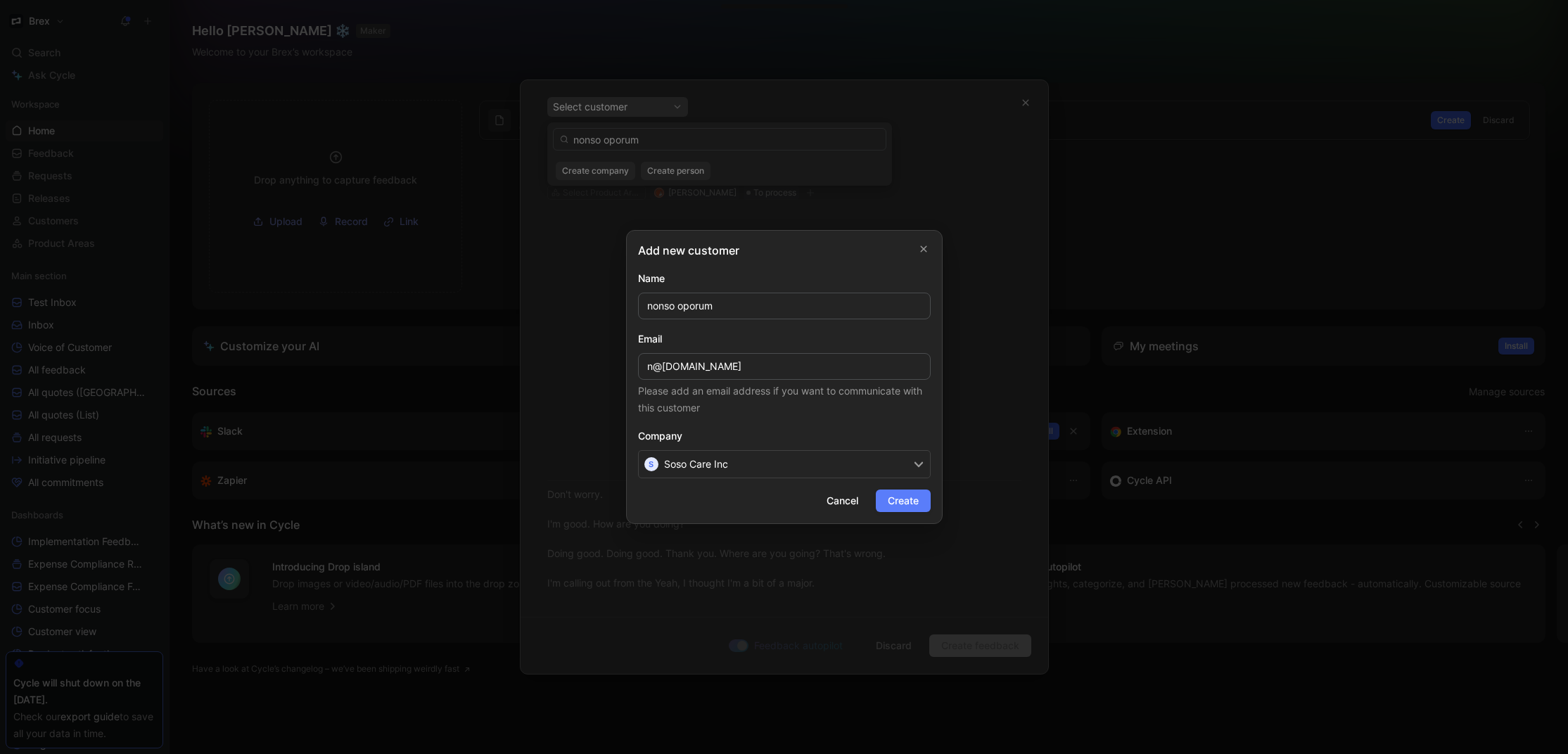
click at [903, 504] on span "Create" at bounding box center [903, 501] width 31 height 17
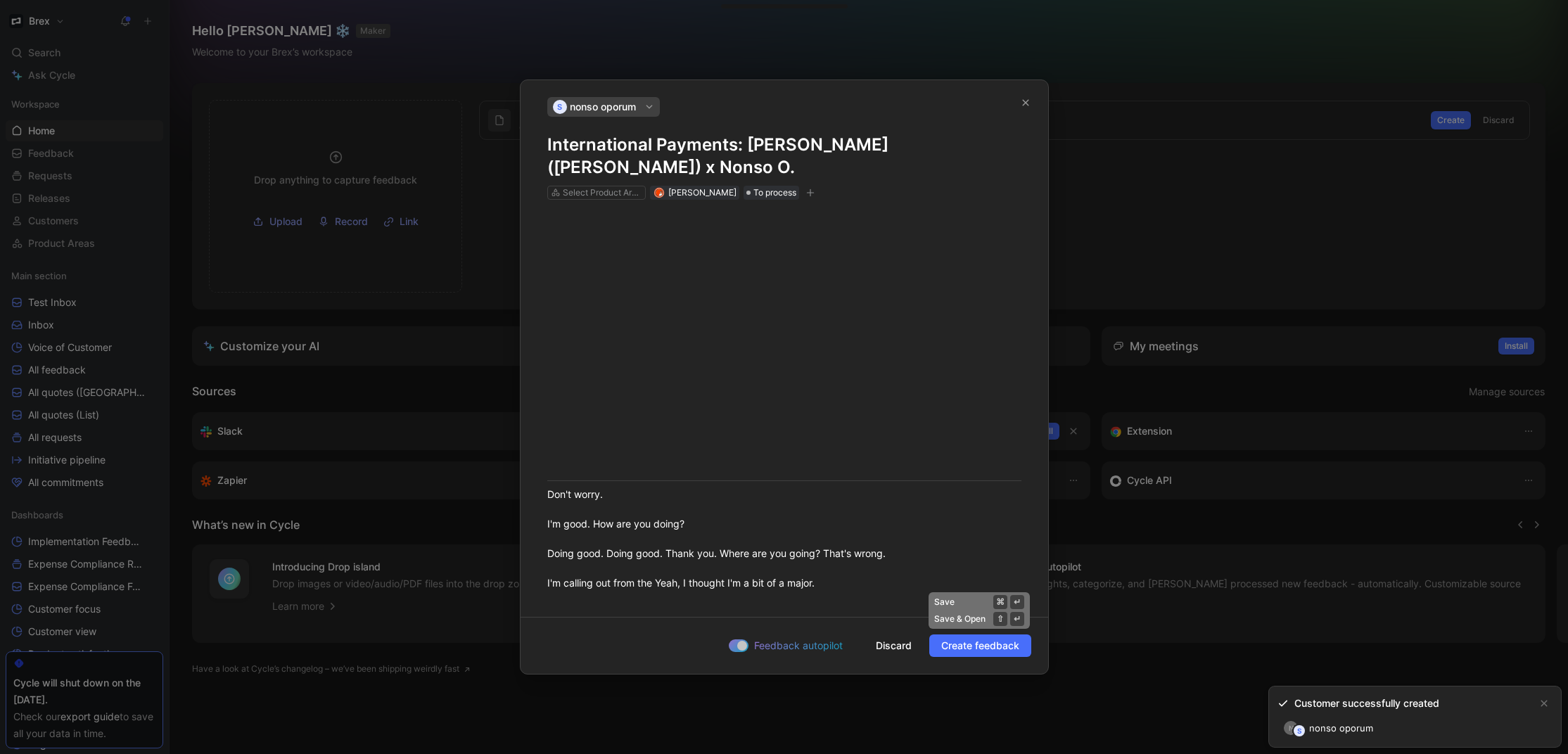
click at [975, 641] on span "Create feedback" at bounding box center [980, 645] width 78 height 17
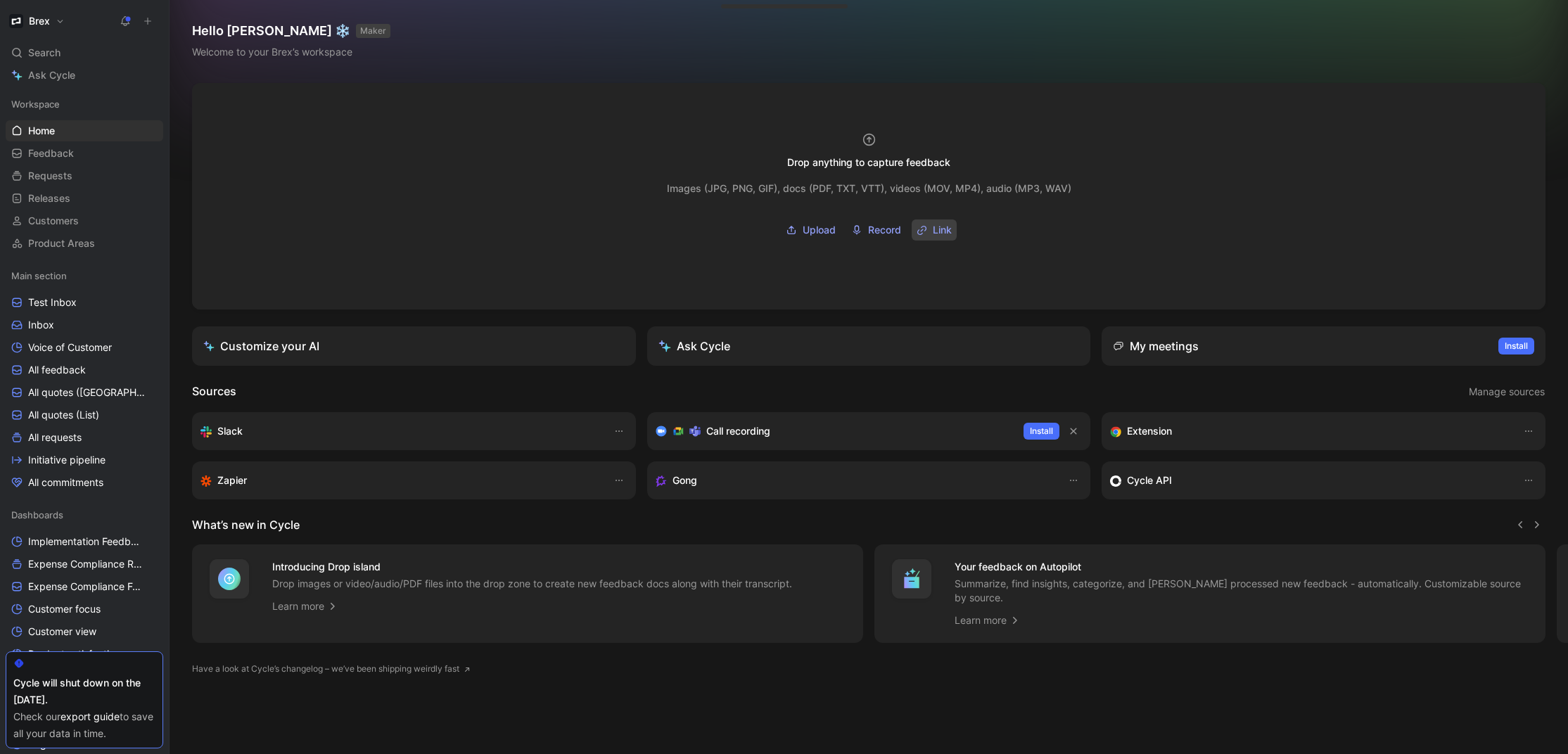
click at [937, 231] on span "Link" at bounding box center [942, 230] width 19 height 17
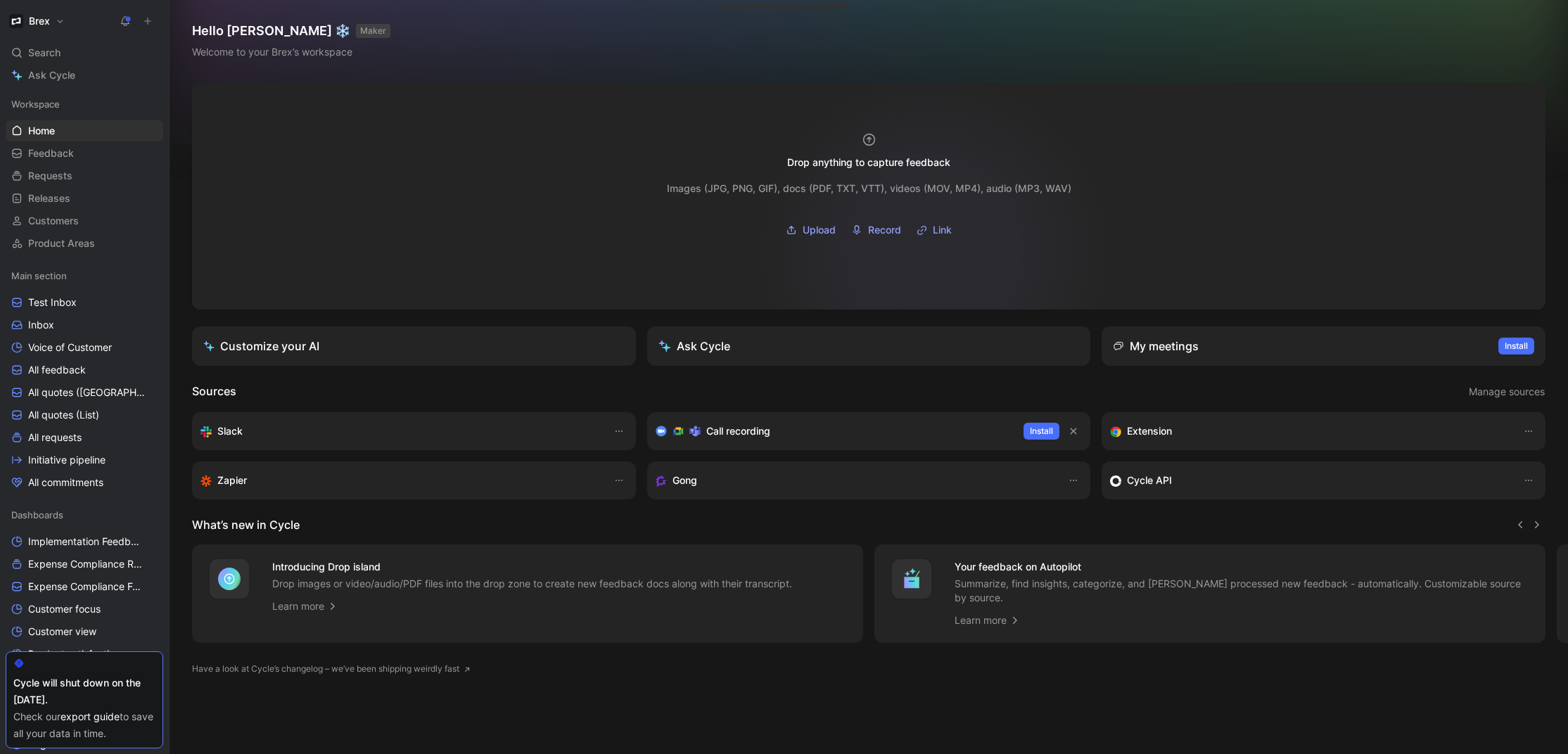
type input "https://www.loom.com/share/0f19173af52444378b5d0a3c0825becb?sid=5bc4c496-4c8b-4…"
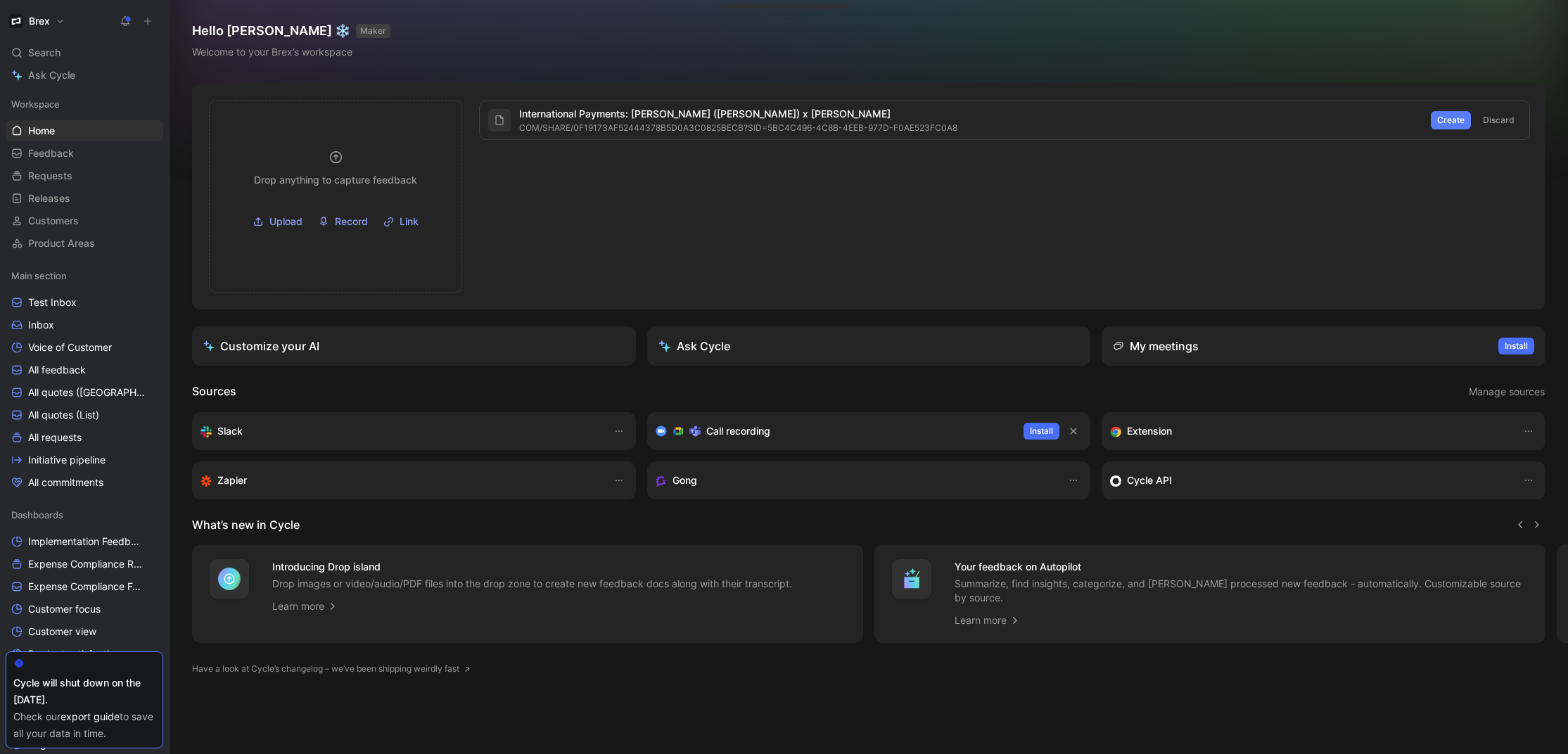
click at [1431, 123] on button "Create" at bounding box center [1451, 120] width 40 height 19
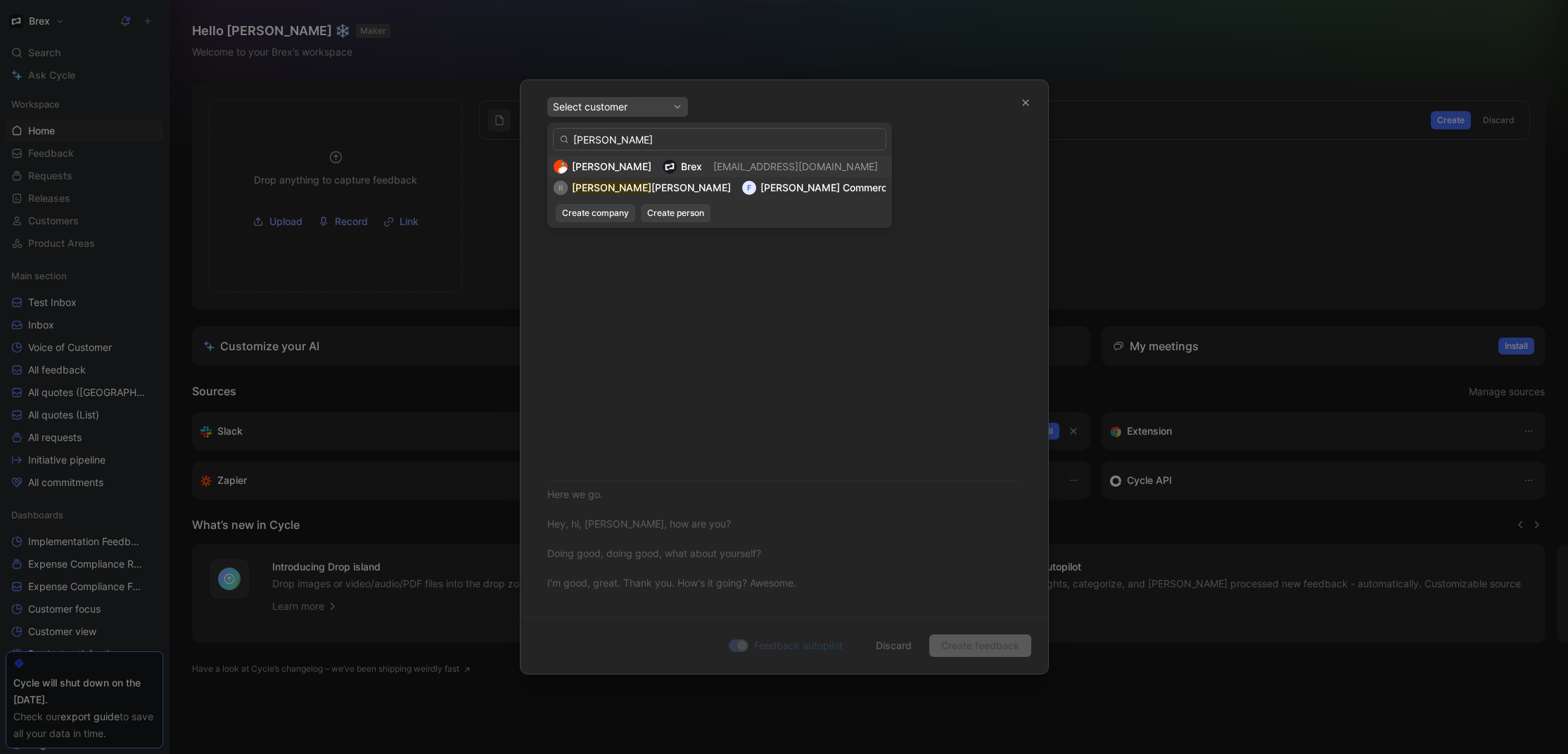
type input "raghav c"
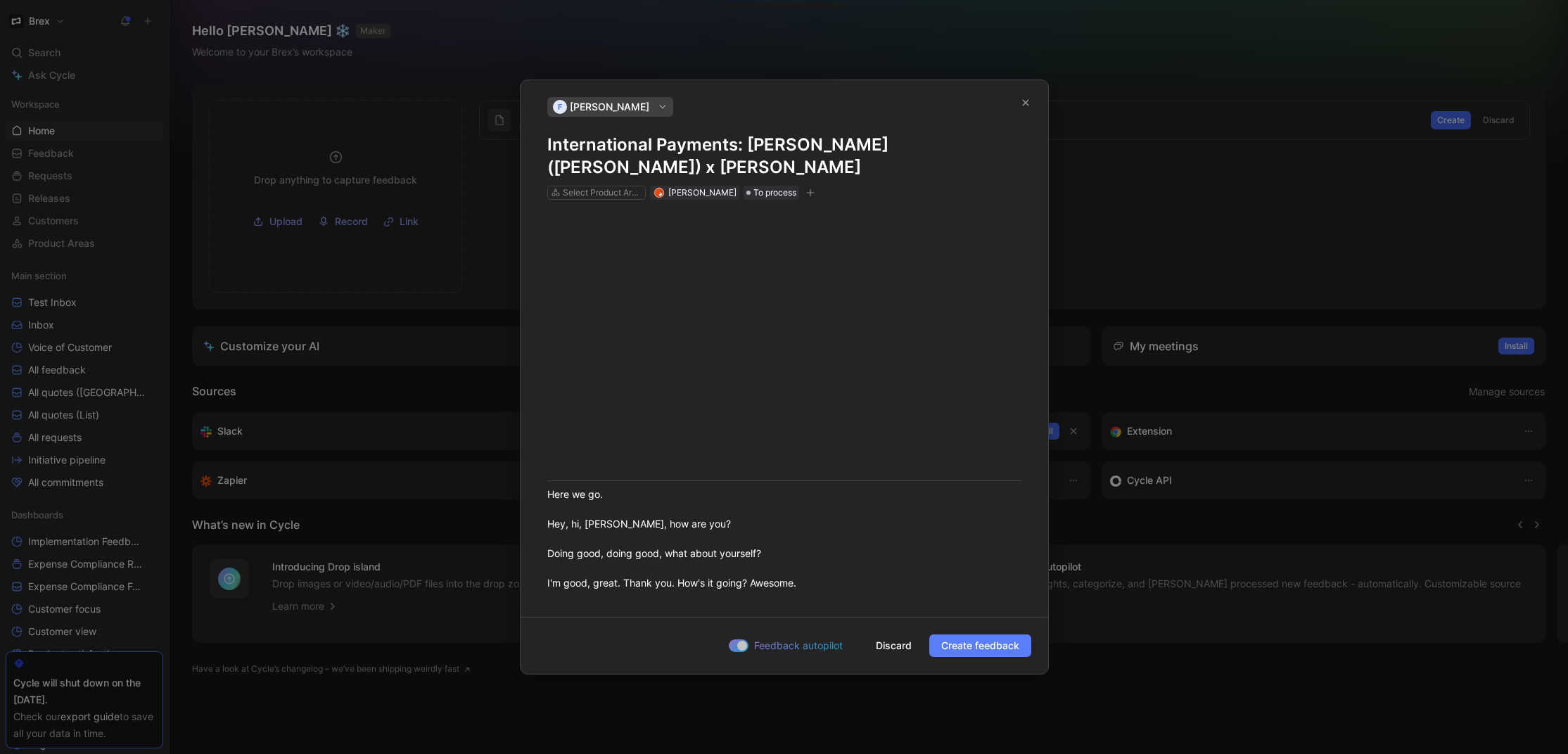
click at [977, 641] on span "Create feedback" at bounding box center [980, 645] width 78 height 17
